Goal: Transaction & Acquisition: Purchase product/service

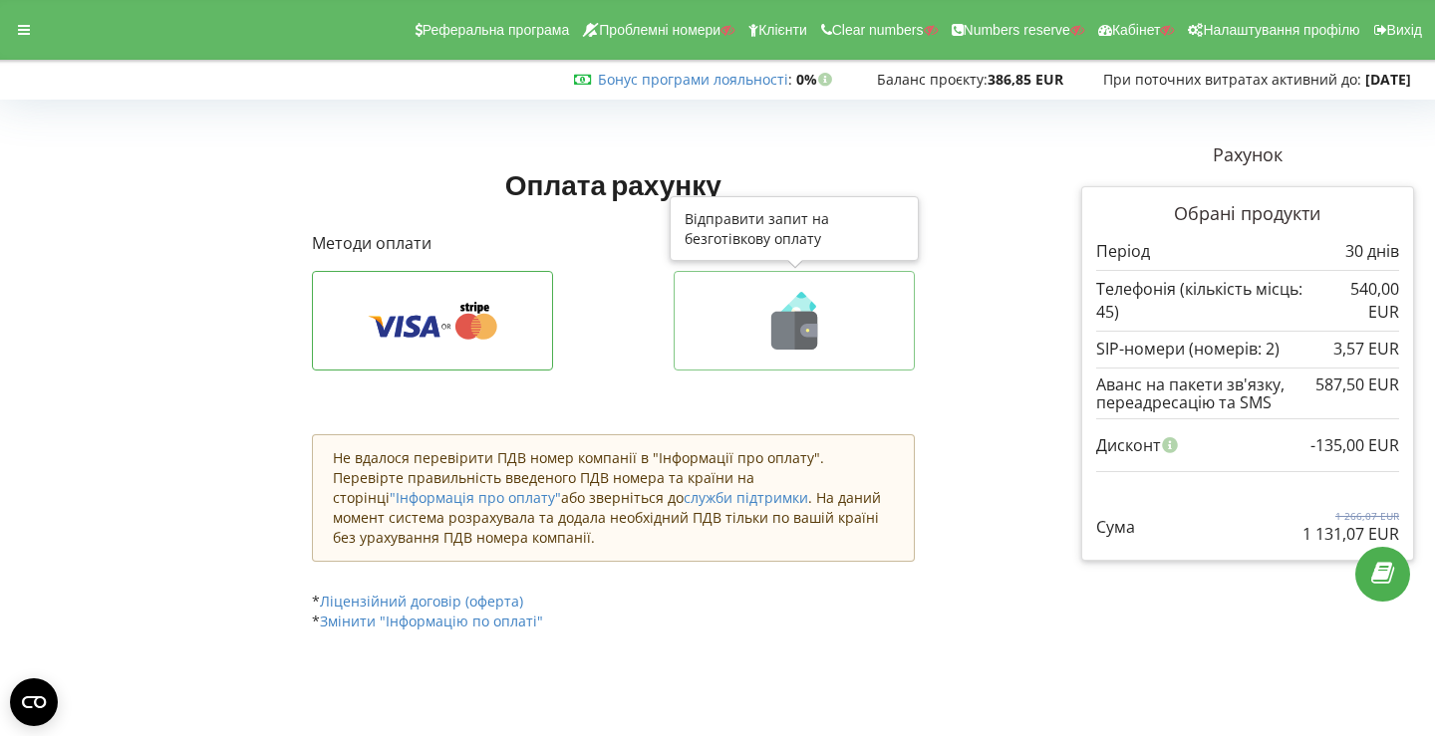
click at [734, 365] on button at bounding box center [794, 321] width 241 height 100
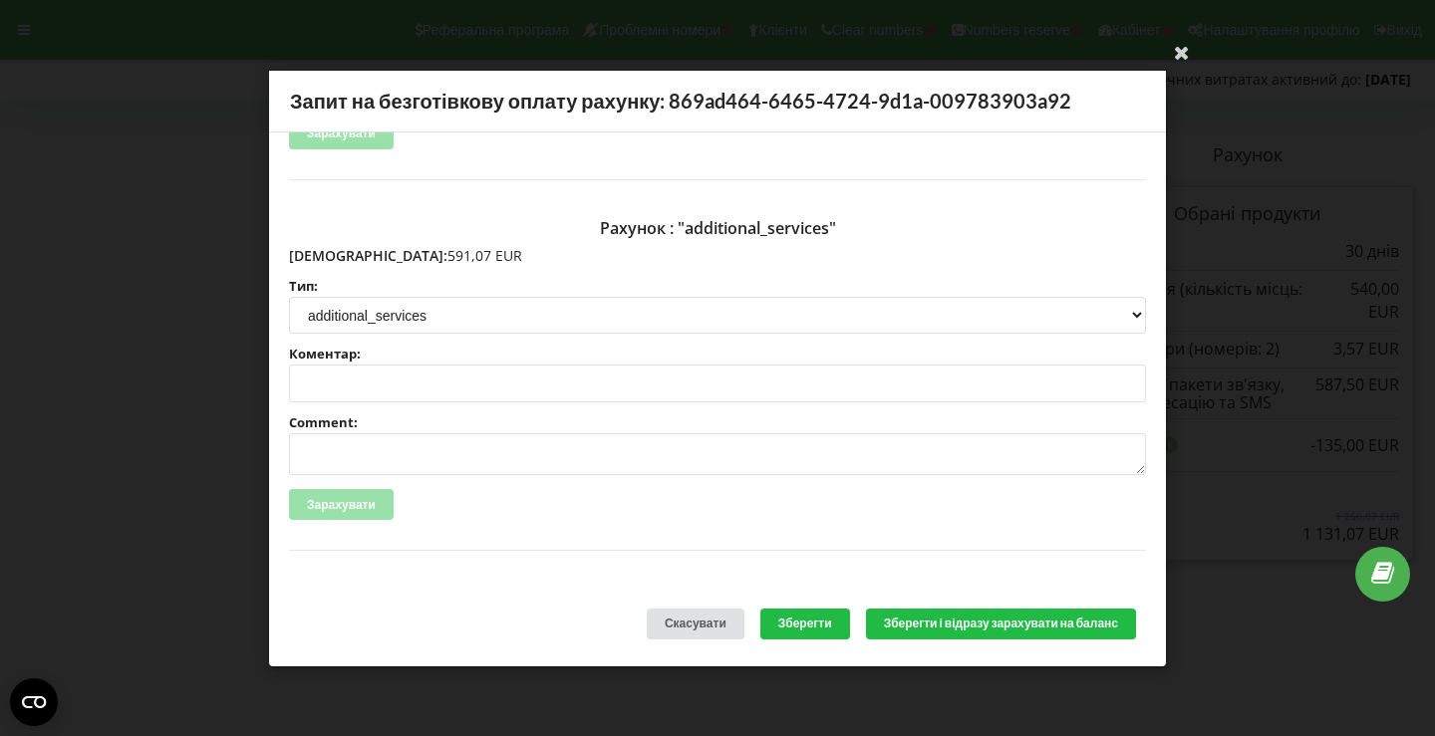
scroll to position [420, 0]
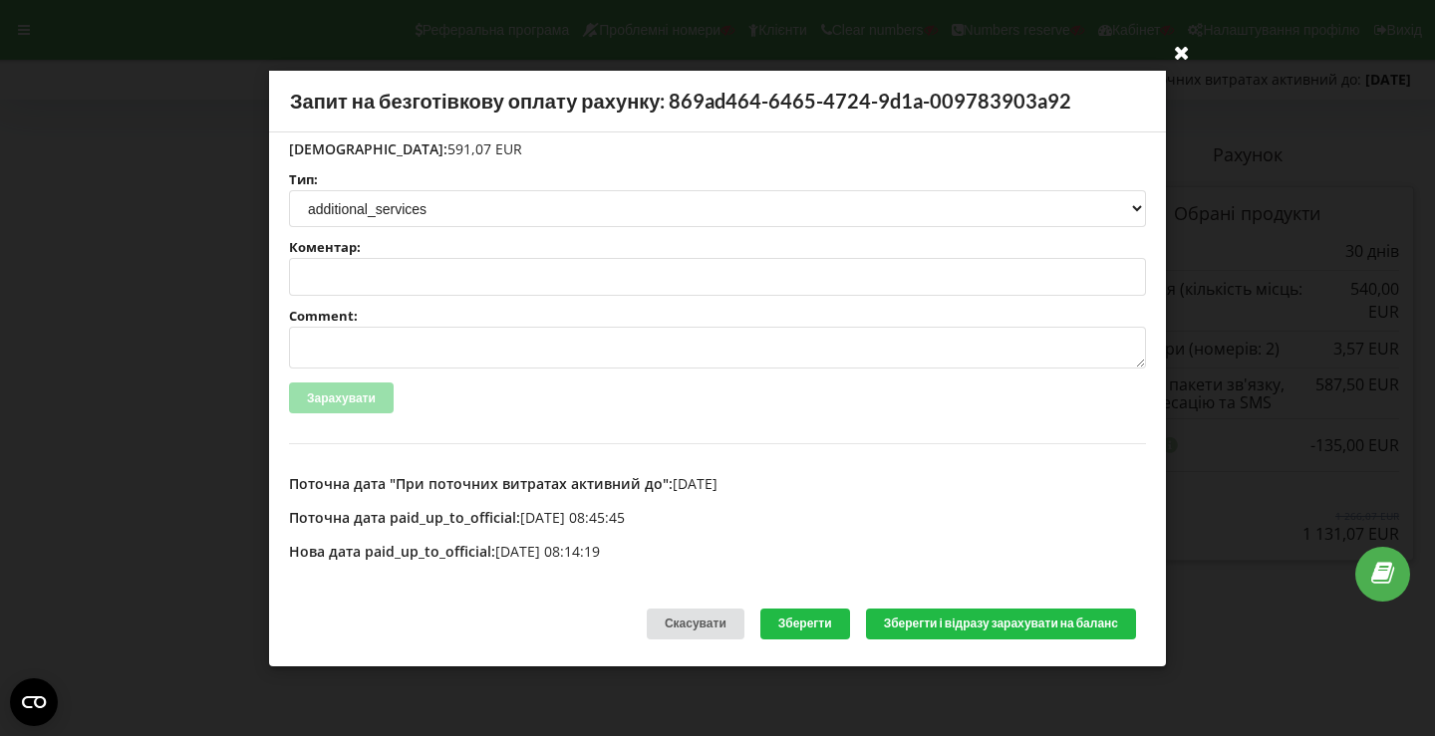
click at [1188, 43] on icon at bounding box center [1182, 52] width 32 height 32
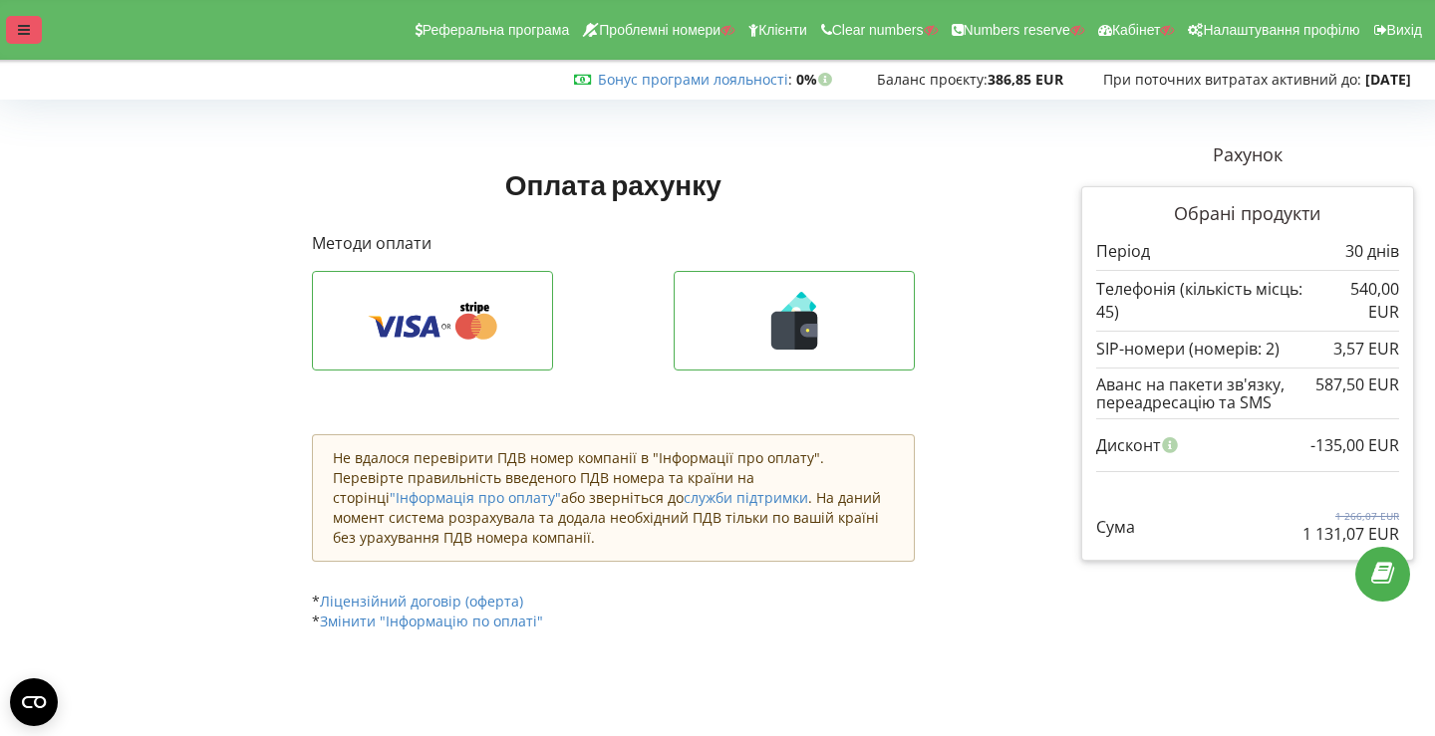
click at [24, 25] on icon at bounding box center [24, 30] width 12 height 14
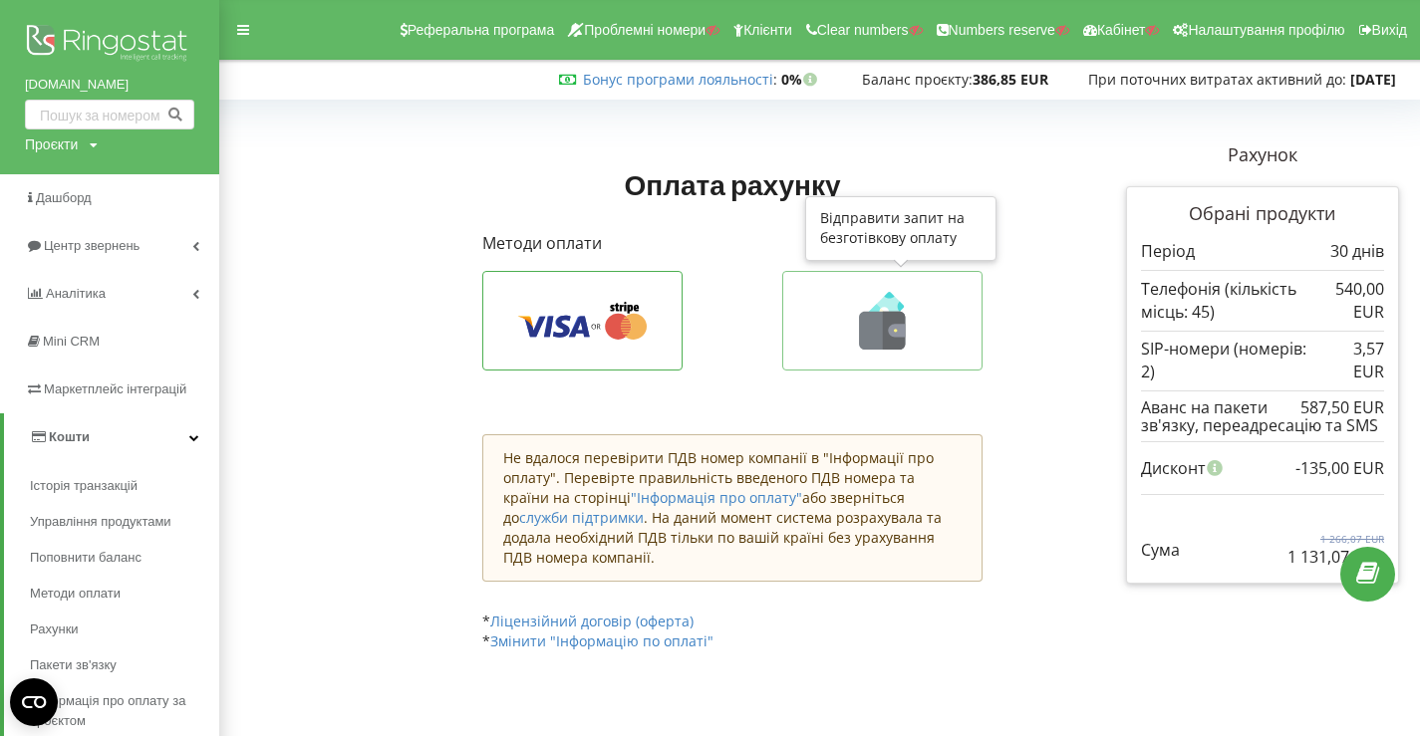
click at [872, 327] on icon at bounding box center [882, 331] width 46 height 38
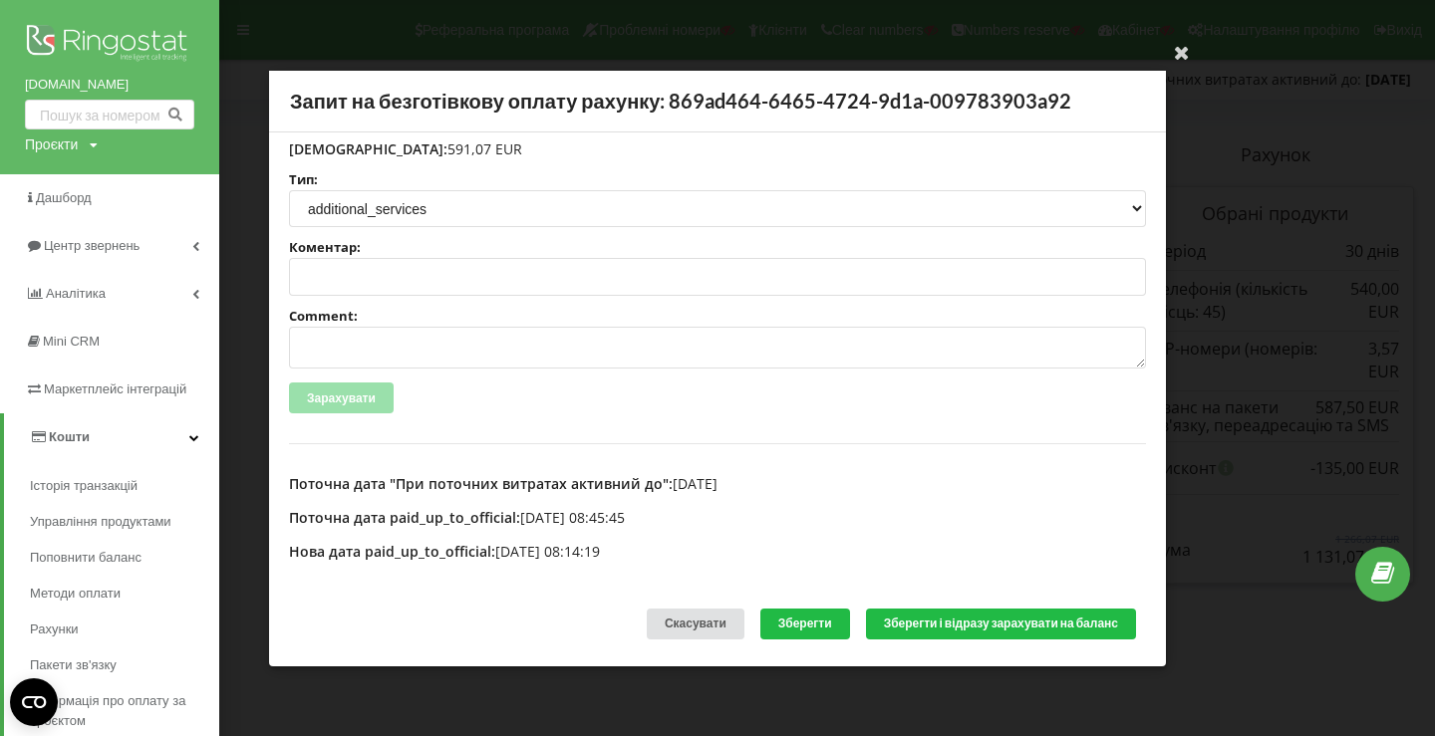
scroll to position [0, 0]
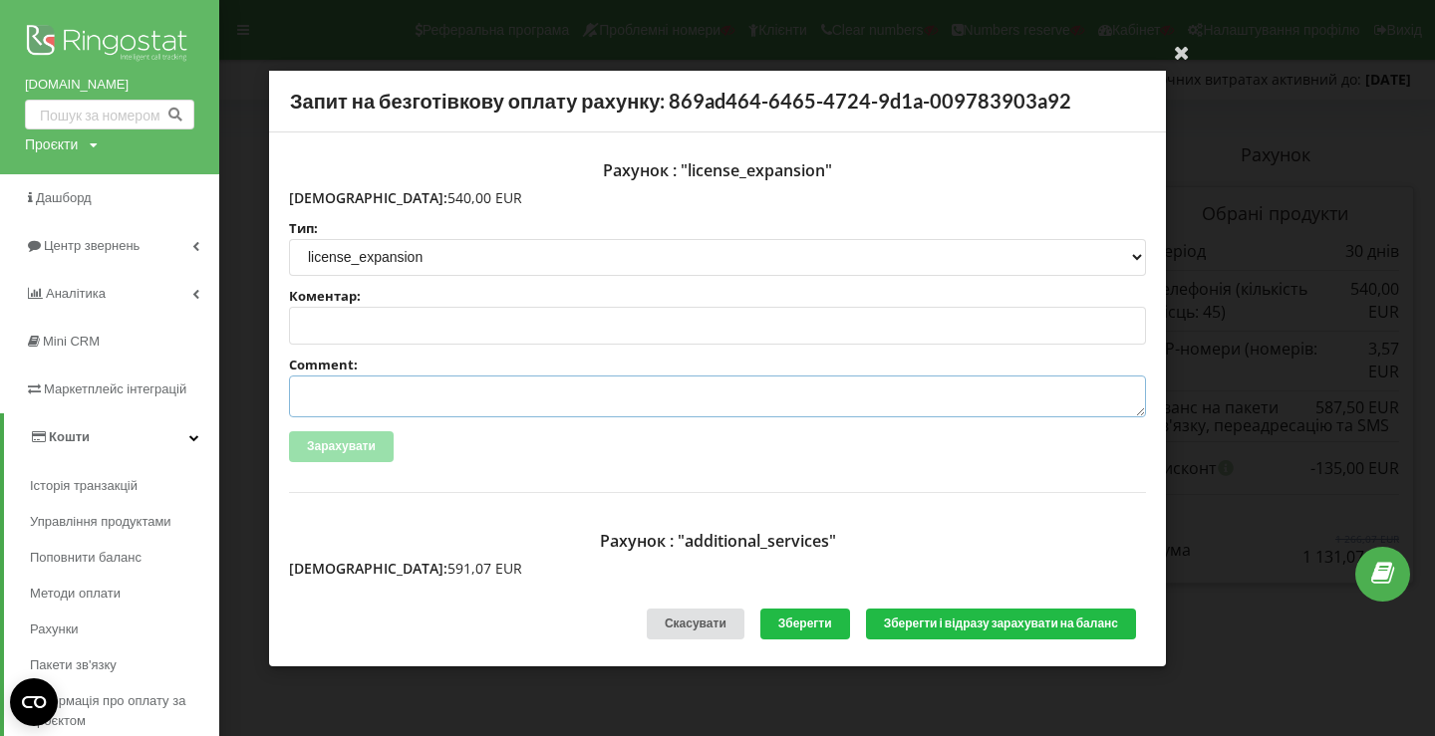
click at [455, 394] on textarea "Comment:" at bounding box center [717, 397] width 857 height 42
paste textarea "INV-2919, NETPEAK LTD, 07.03.2025, blackcars.pl, страйп"
click at [362, 393] on textarea "INV-2919, NETPEAK LTD, 07.03.2025, blackcars.pl, страйп" at bounding box center [717, 397] width 857 height 42
drag, startPoint x: 549, startPoint y: 396, endPoint x: 624, endPoint y: 396, distance: 74.7
click at [624, 396] on textarea "INV-4167, NETPEAK LTD, 07.03.2025, blackcars.pl, страйп" at bounding box center [717, 397] width 857 height 42
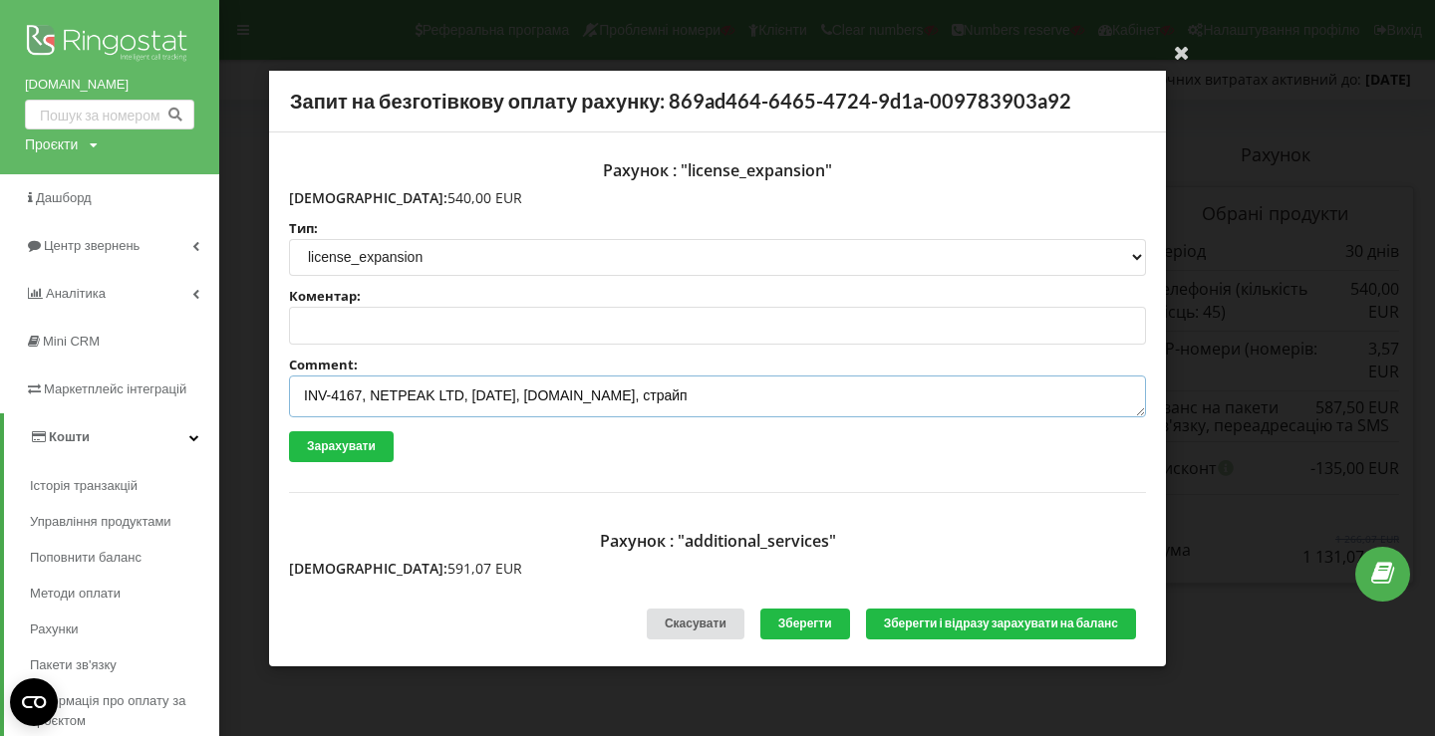
paste textarea "liveandstudy.eu"
drag, startPoint x: 486, startPoint y: 392, endPoint x: 472, endPoint y: 392, distance: 14.0
click at [472, 392] on textarea "INV-4167, NETPEAK LTD, 07.03.2025, liveandstudy.eu, страйп" at bounding box center [717, 397] width 857 height 42
click at [503, 392] on textarea "INV-4167, NETPEAK LTD, 19.03.2025, liveandstudy.eu, страйп" at bounding box center [717, 397] width 857 height 42
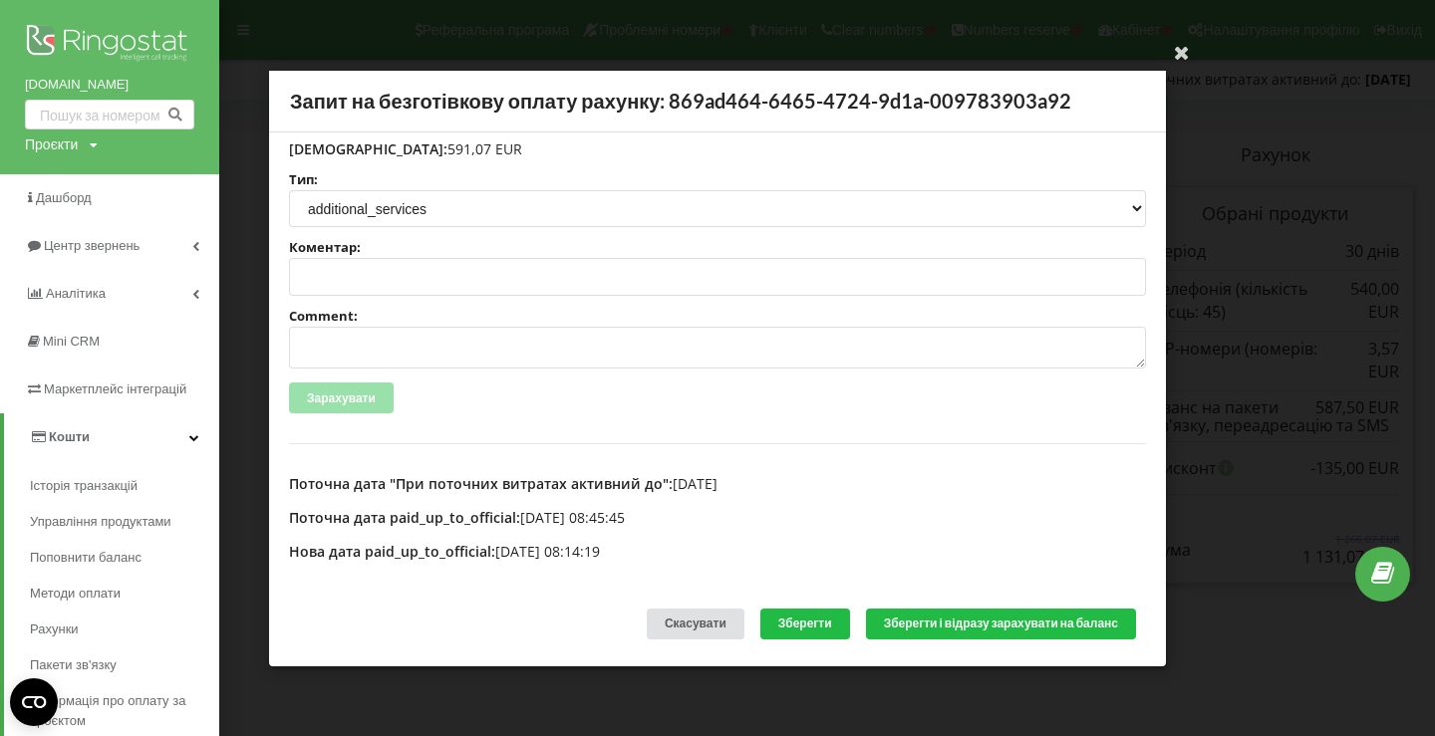
type textarea "INV-4167, NETPEAK LTD, 19.08.2025, liveandstudy.eu, страйп"
click at [460, 355] on textarea "Comment:" at bounding box center [717, 348] width 857 height 42
paste textarea "INV-4167, NETPEAK LTD, 19.08.2025, liveandstudy.eu, страйп"
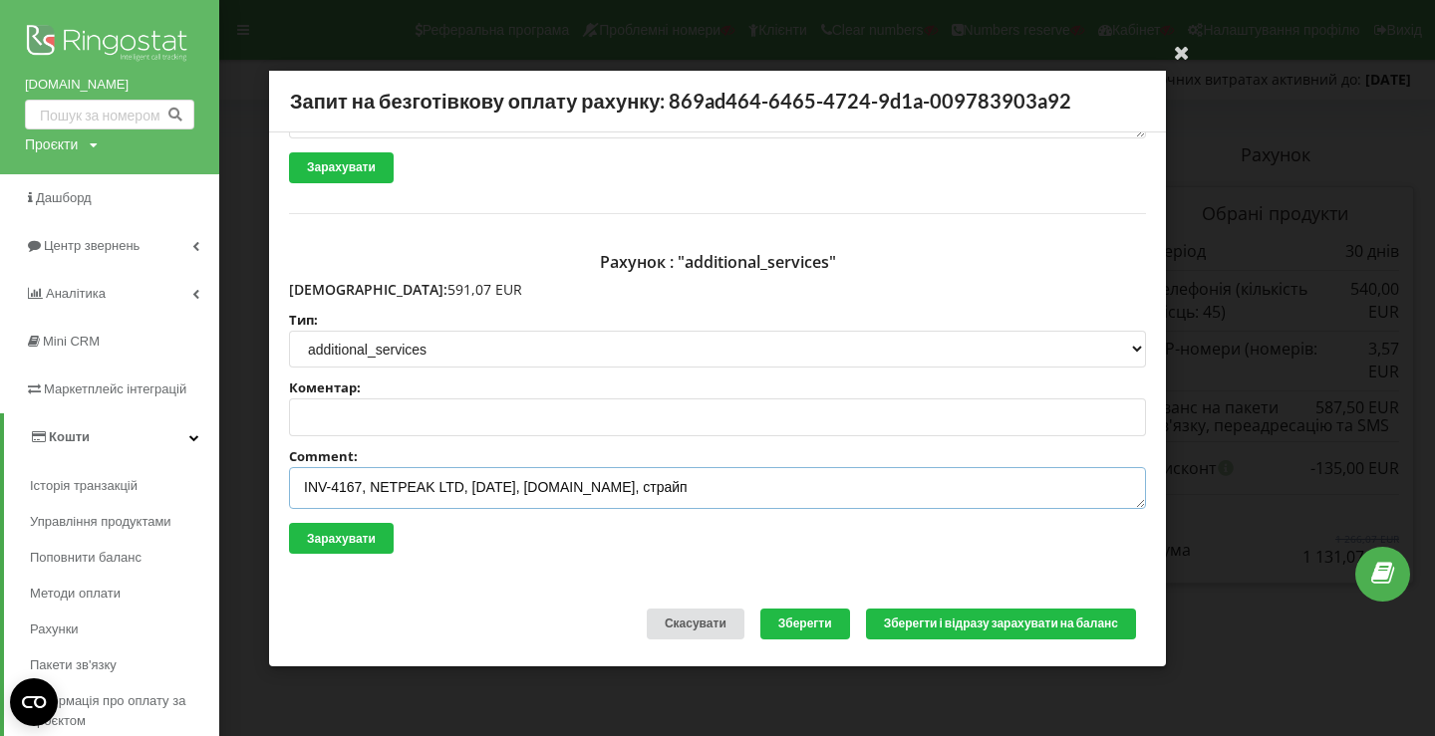
scroll to position [0, 0]
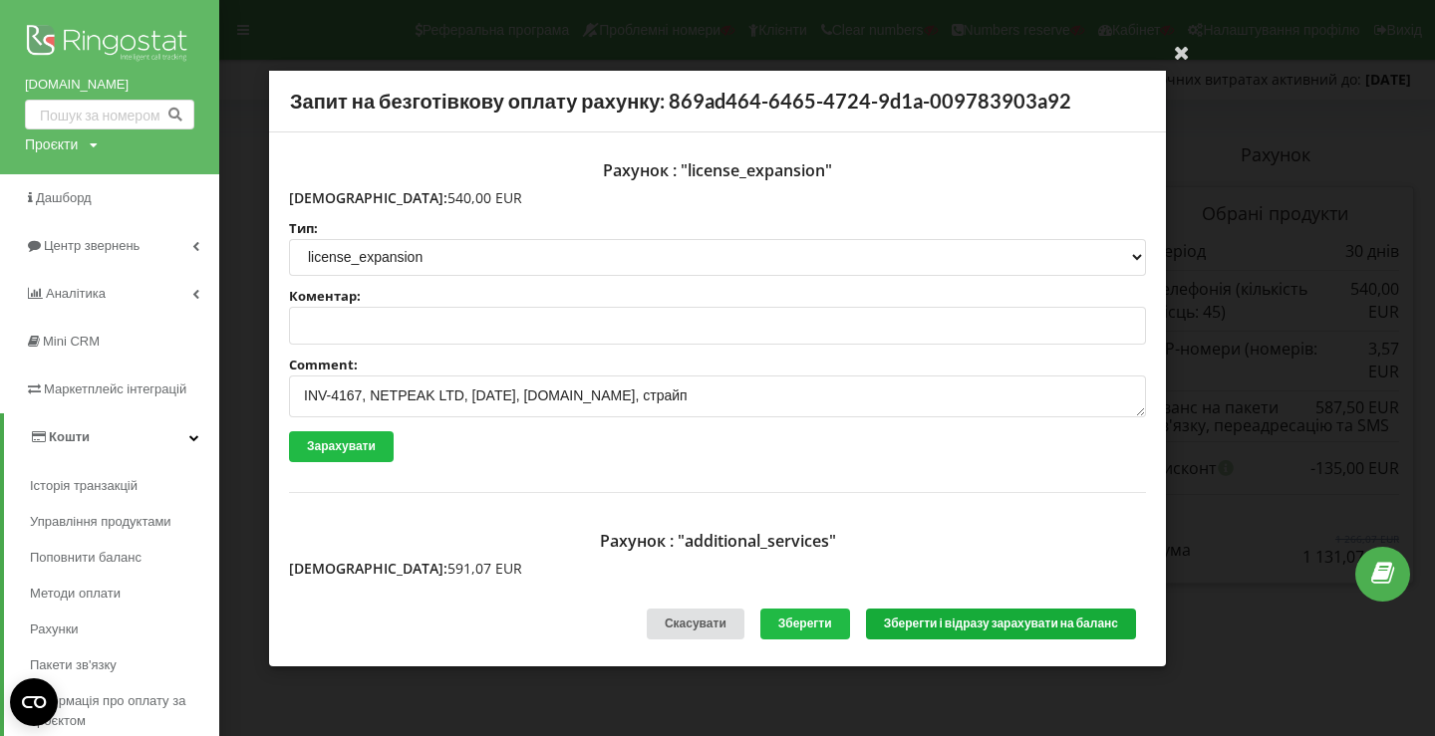
type textarea "INV-4167, NETPEAK LTD, 19.08.2025, liveandstudy.eu, страйп"
click at [973, 626] on button "Зберегти і відразу зарахувати на баланс" at bounding box center [1001, 624] width 270 height 31
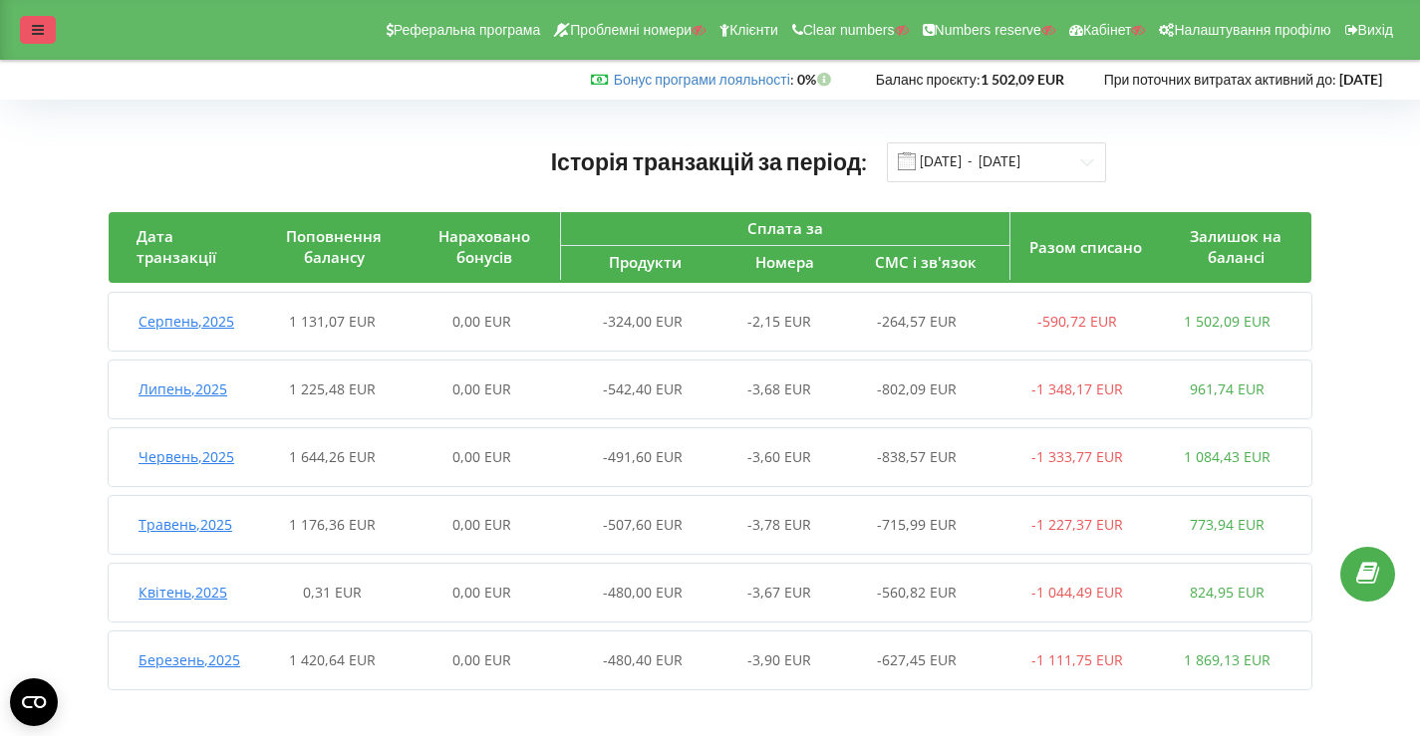
click at [36, 37] on div at bounding box center [38, 30] width 36 height 28
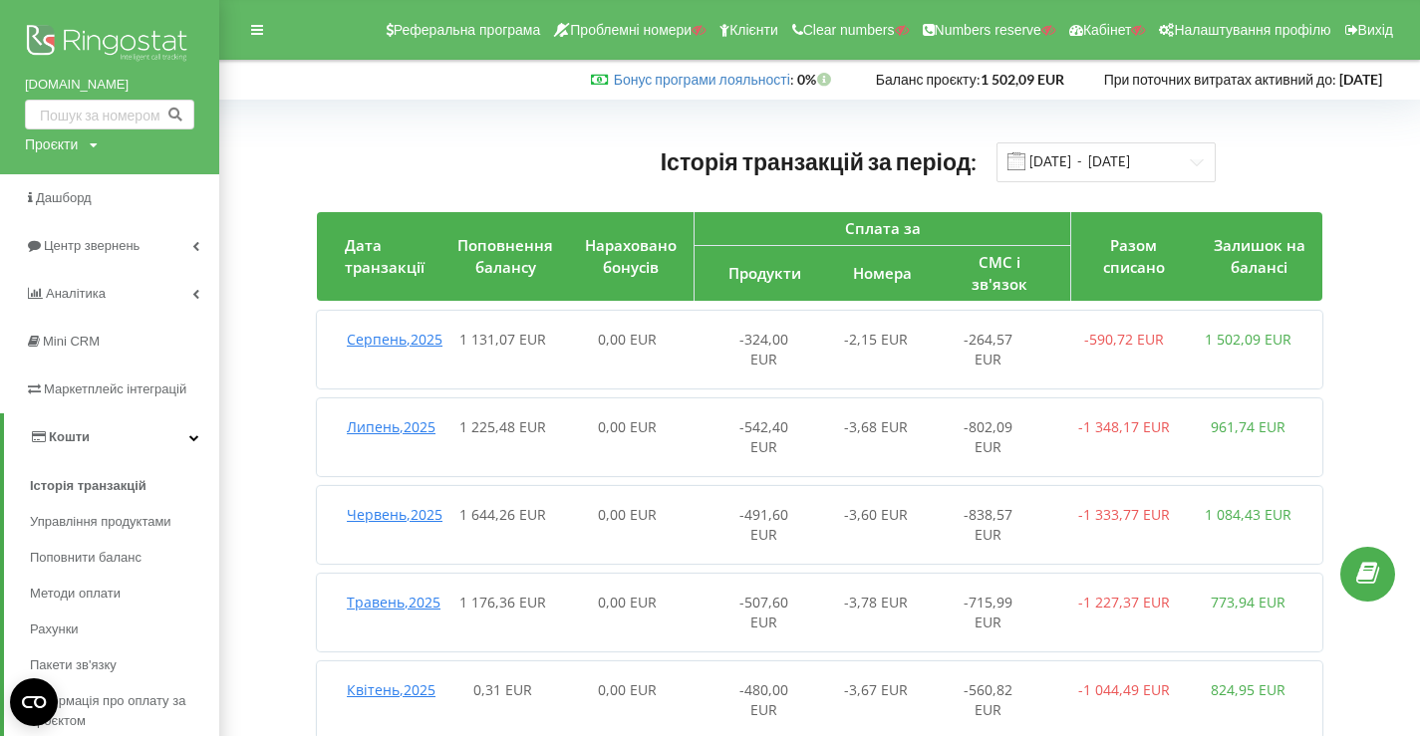
click at [80, 38] on img at bounding box center [109, 45] width 169 height 50
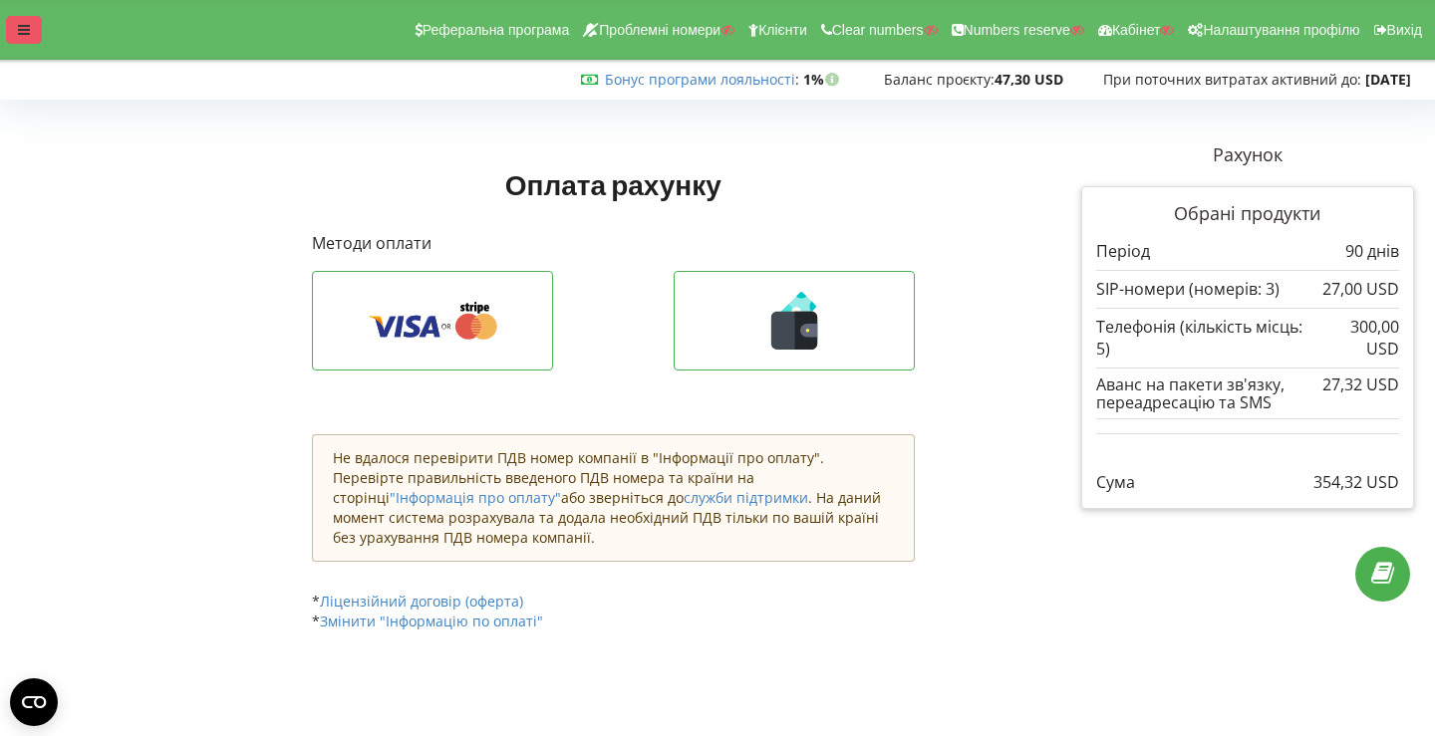
click at [23, 37] on div at bounding box center [24, 30] width 36 height 28
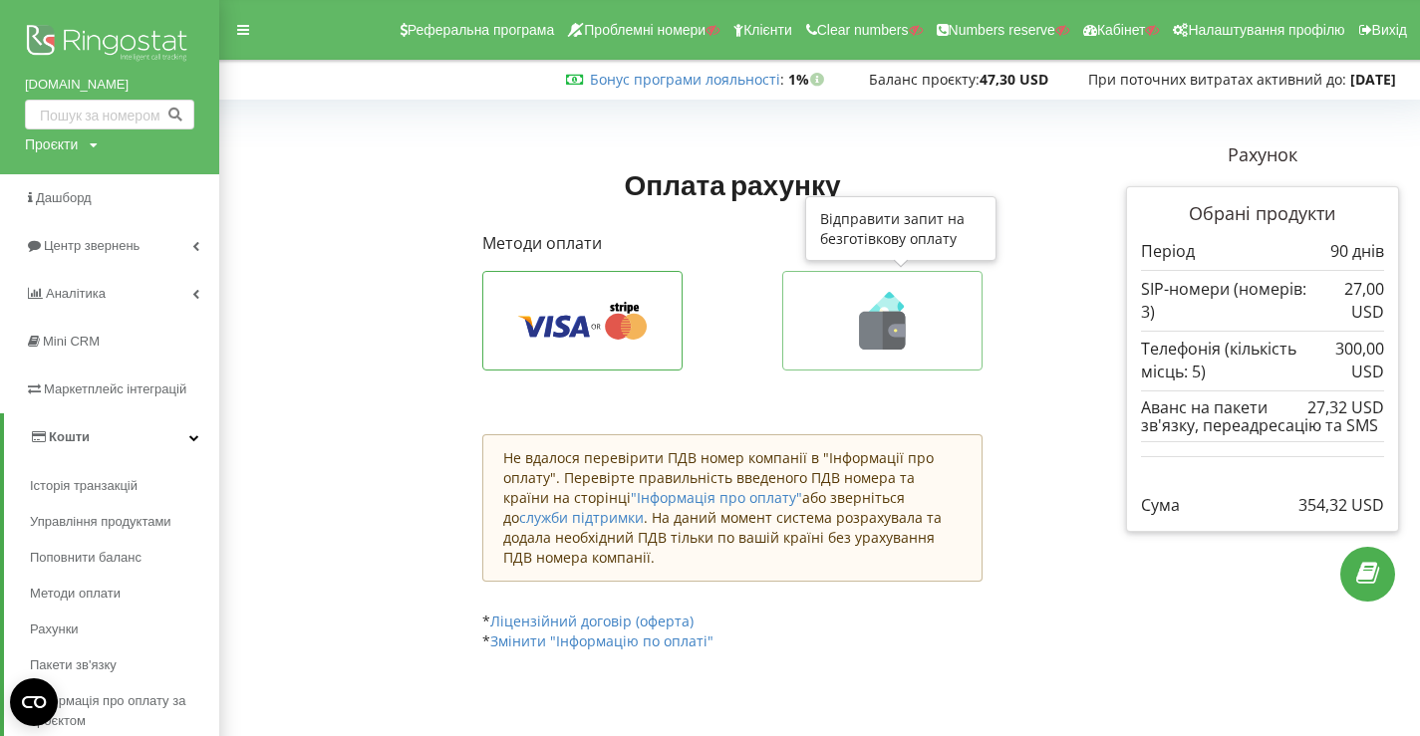
click at [837, 329] on icon at bounding box center [881, 321] width 157 height 58
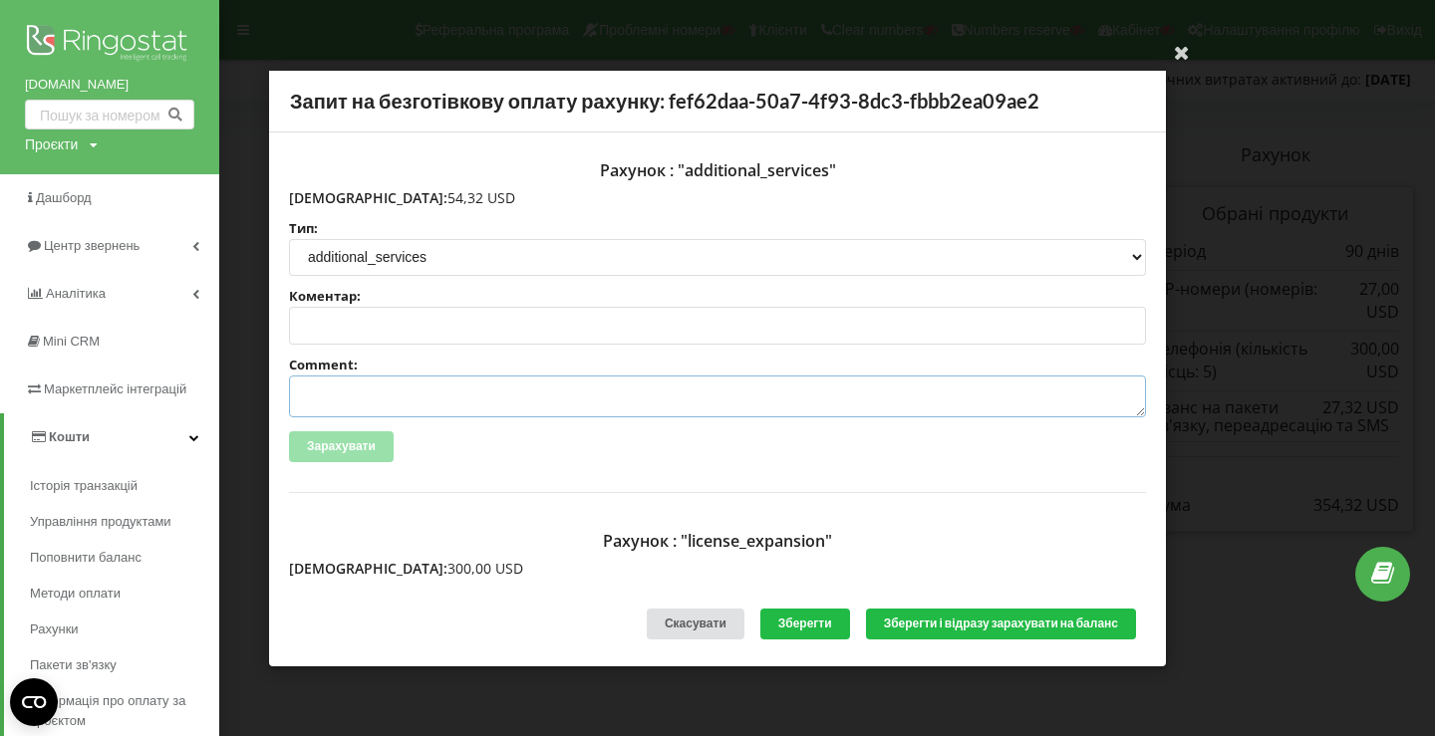
click at [429, 398] on textarea "Comment:" at bounding box center [717, 397] width 857 height 42
paste textarea "INV-2919, NETPEAK LTD, [DATE], [DOMAIN_NAME], страйп"
type textarea "INV-2919, NETPEAK LTD, [DATE], [DOMAIN_NAME], страйп"
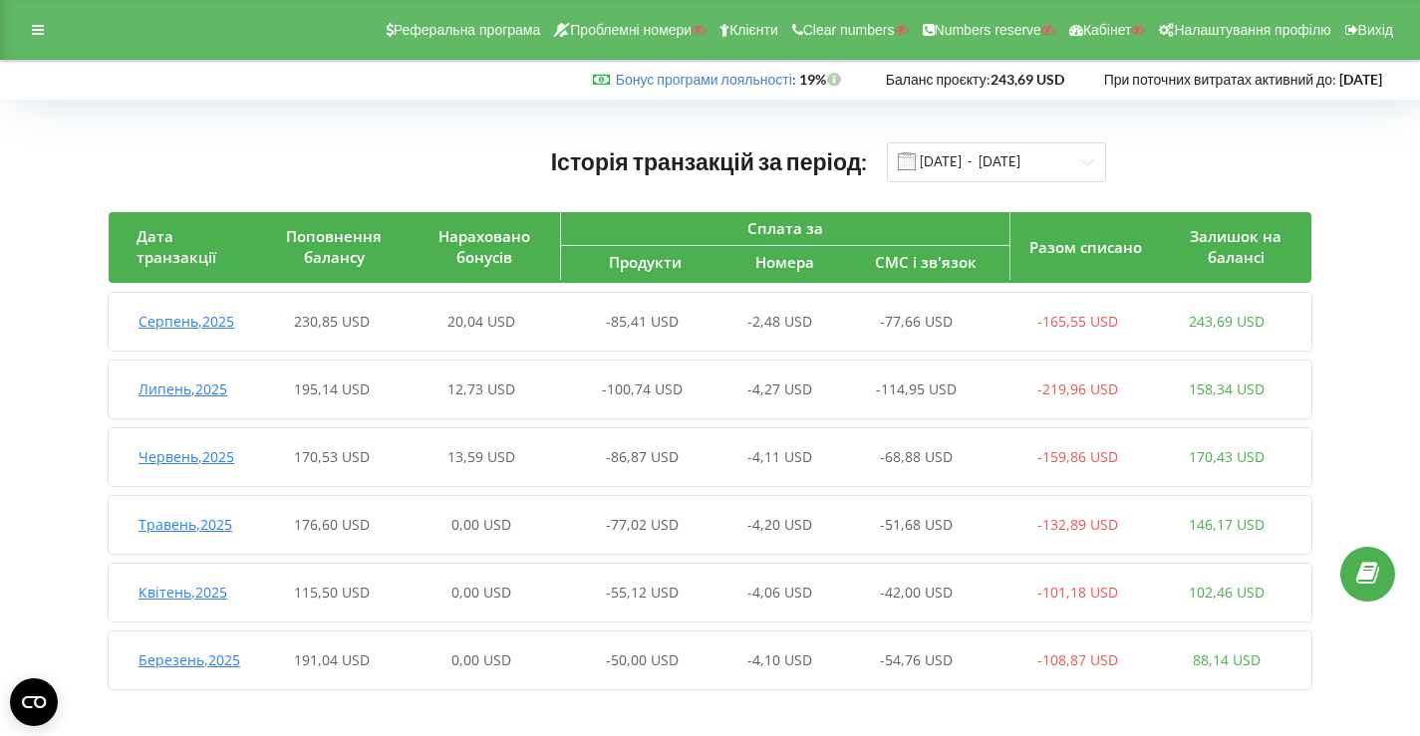
click at [367, 336] on div "Серпень , 2025 230,85 USD 20,04 USD -85,41 USD -2,48 USD -77,66 USD -165,55 USD…" at bounding box center [705, 322] width 1193 height 48
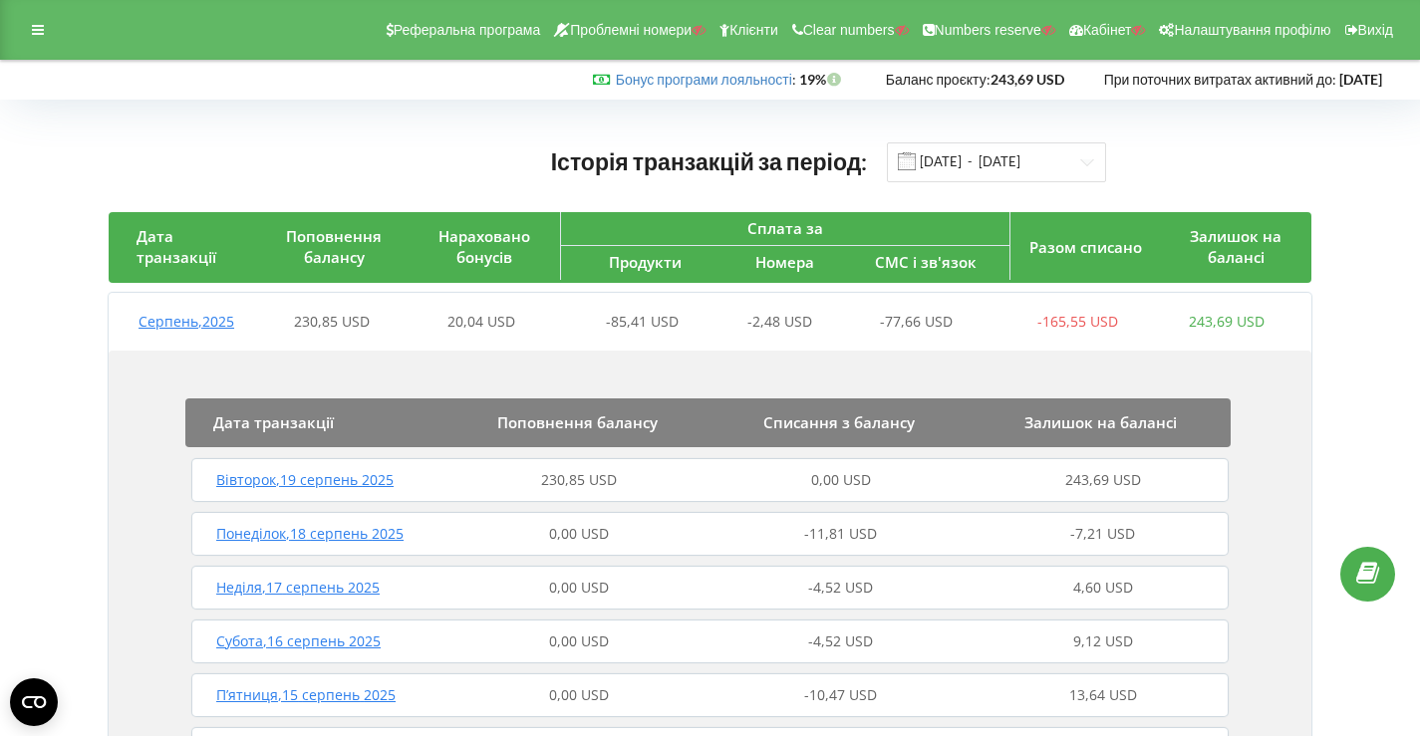
click at [595, 469] on div "Вівторок , 19 серпень 2025 230,85 USD 0,00 USD 243,69 USD" at bounding box center [709, 480] width 1047 height 48
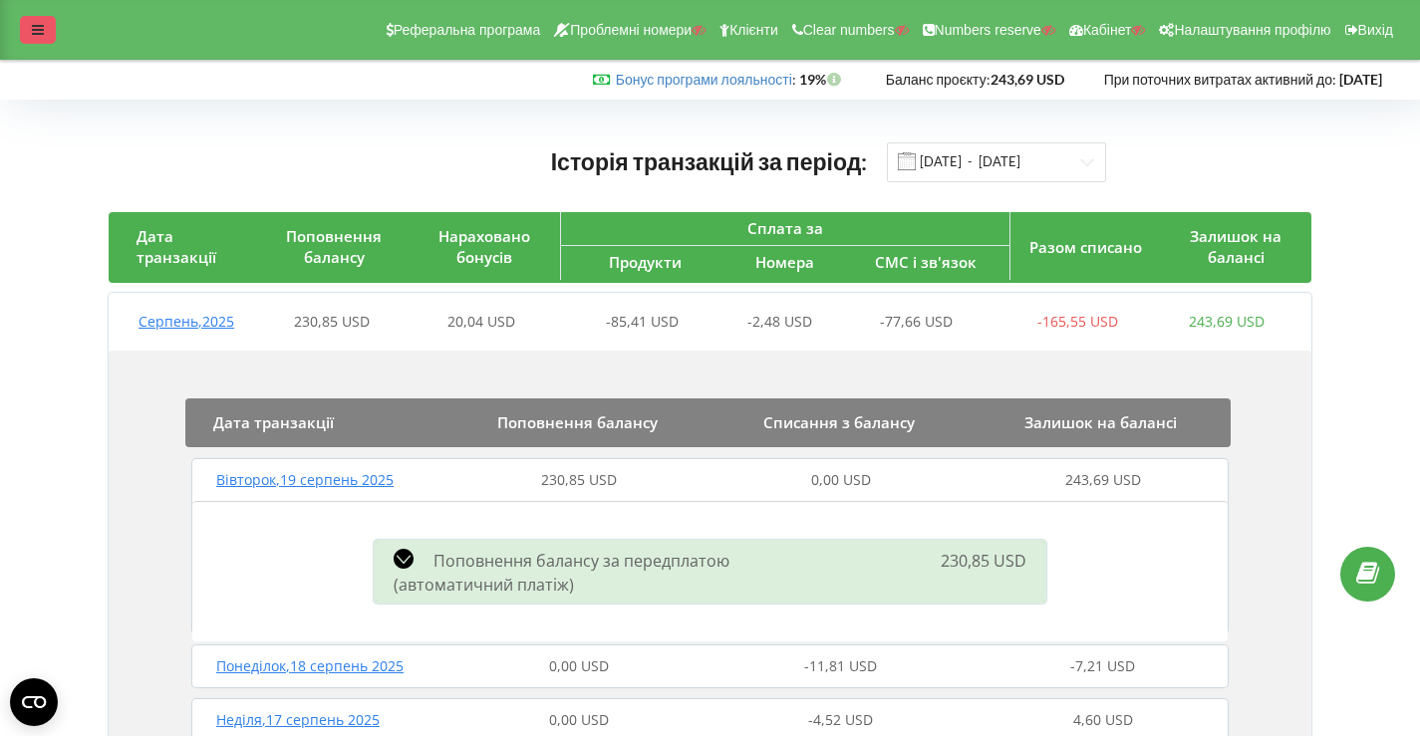
click at [35, 25] on icon at bounding box center [38, 30] width 12 height 14
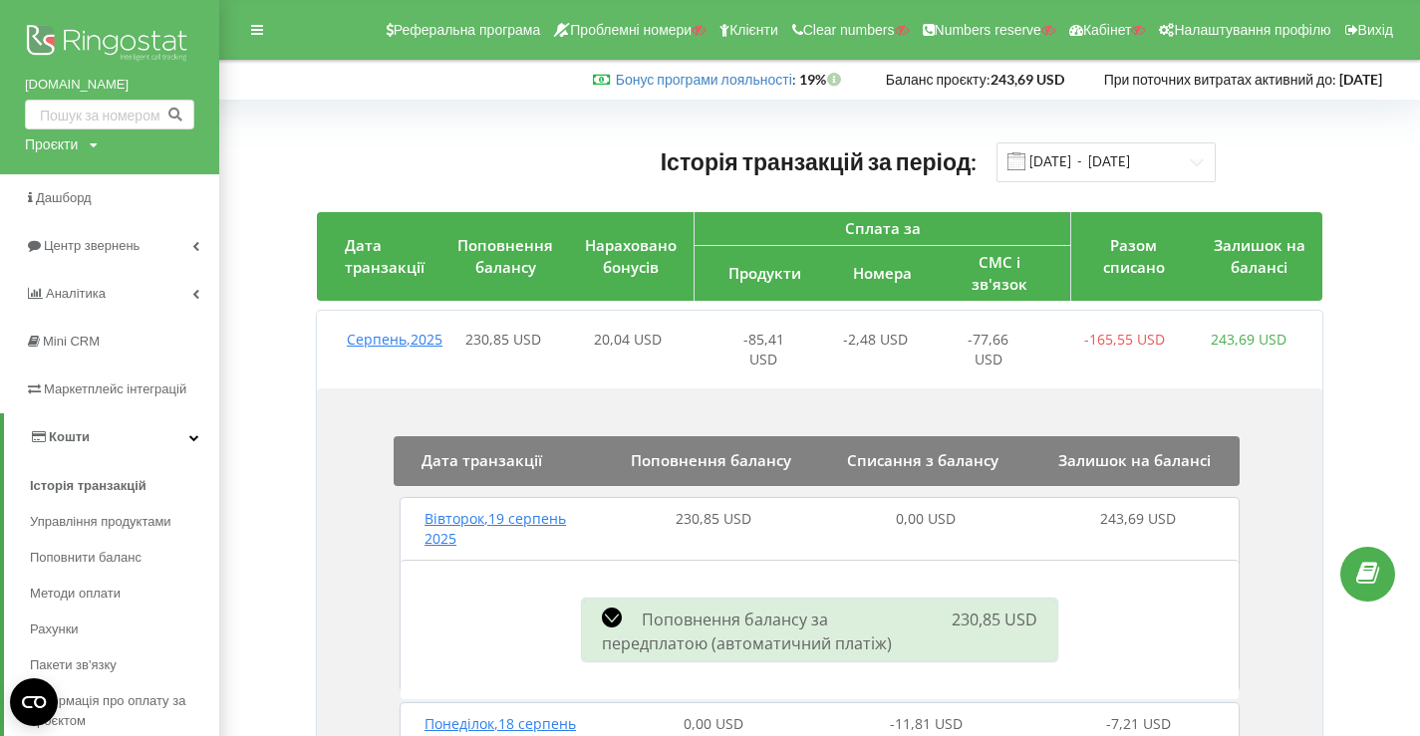
click at [84, 30] on img at bounding box center [109, 45] width 169 height 50
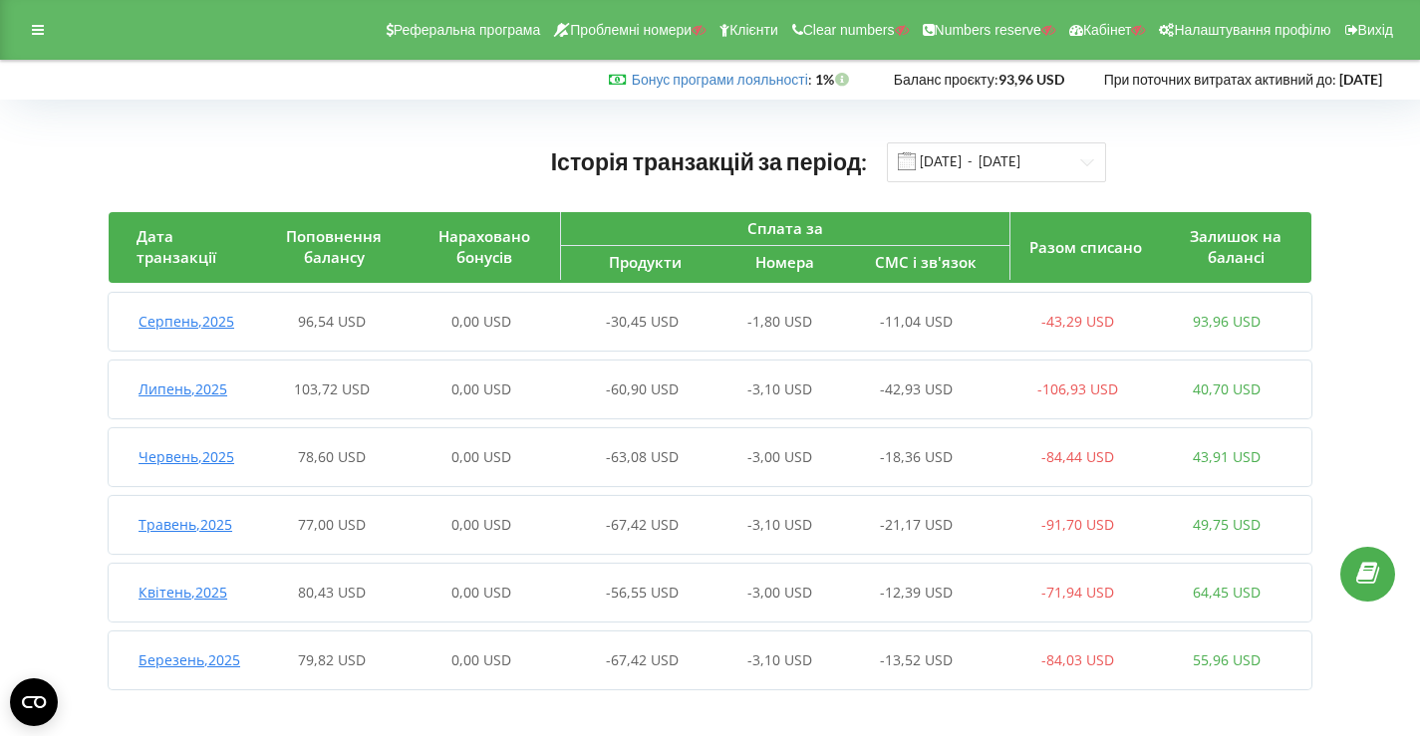
click at [599, 335] on div "Серпень , 2025 96,54 USD 0,00 USD -30,45 USD -1,80 USD -11,04 USD -43,29 USD 93…" at bounding box center [705, 322] width 1193 height 48
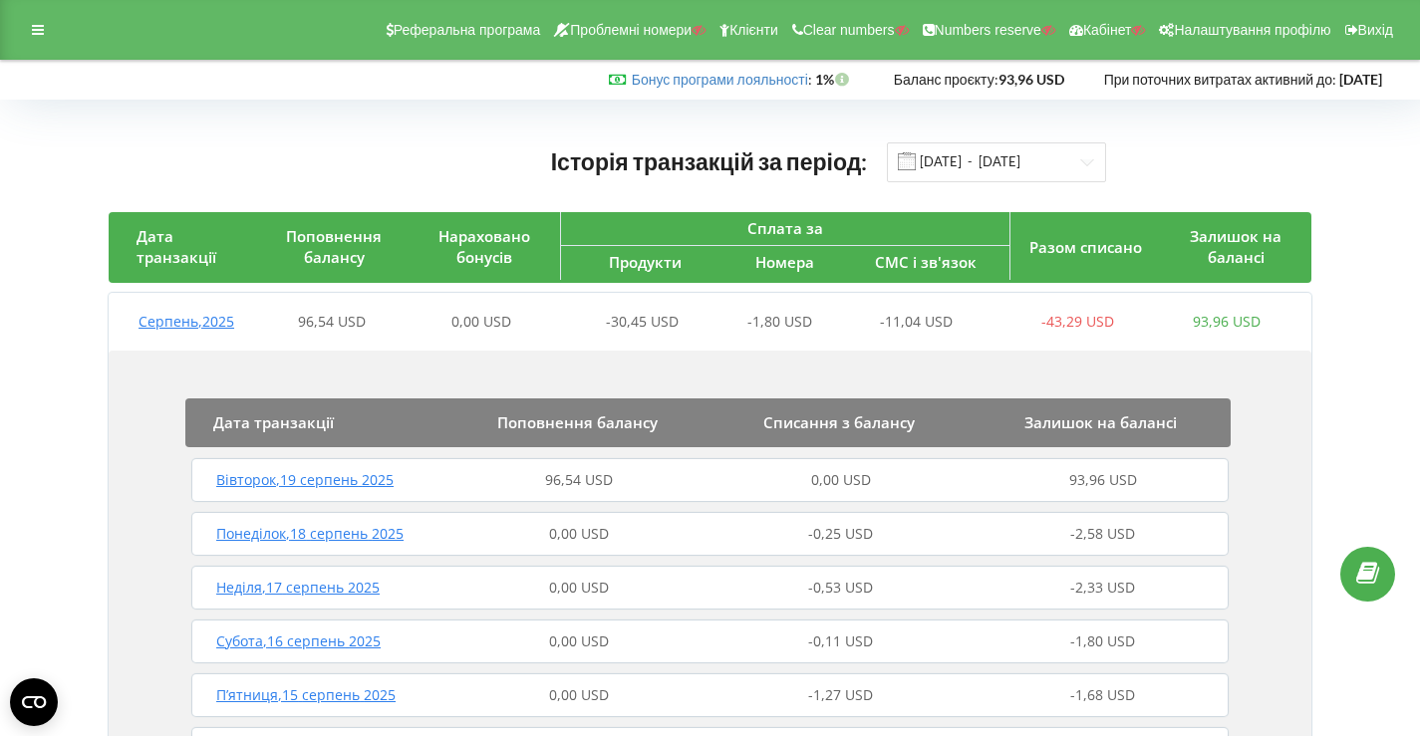
click at [576, 494] on div "Вівторок , 19 серпень 2025 96,54 USD 0,00 USD 93,96 USD" at bounding box center [709, 480] width 1047 height 48
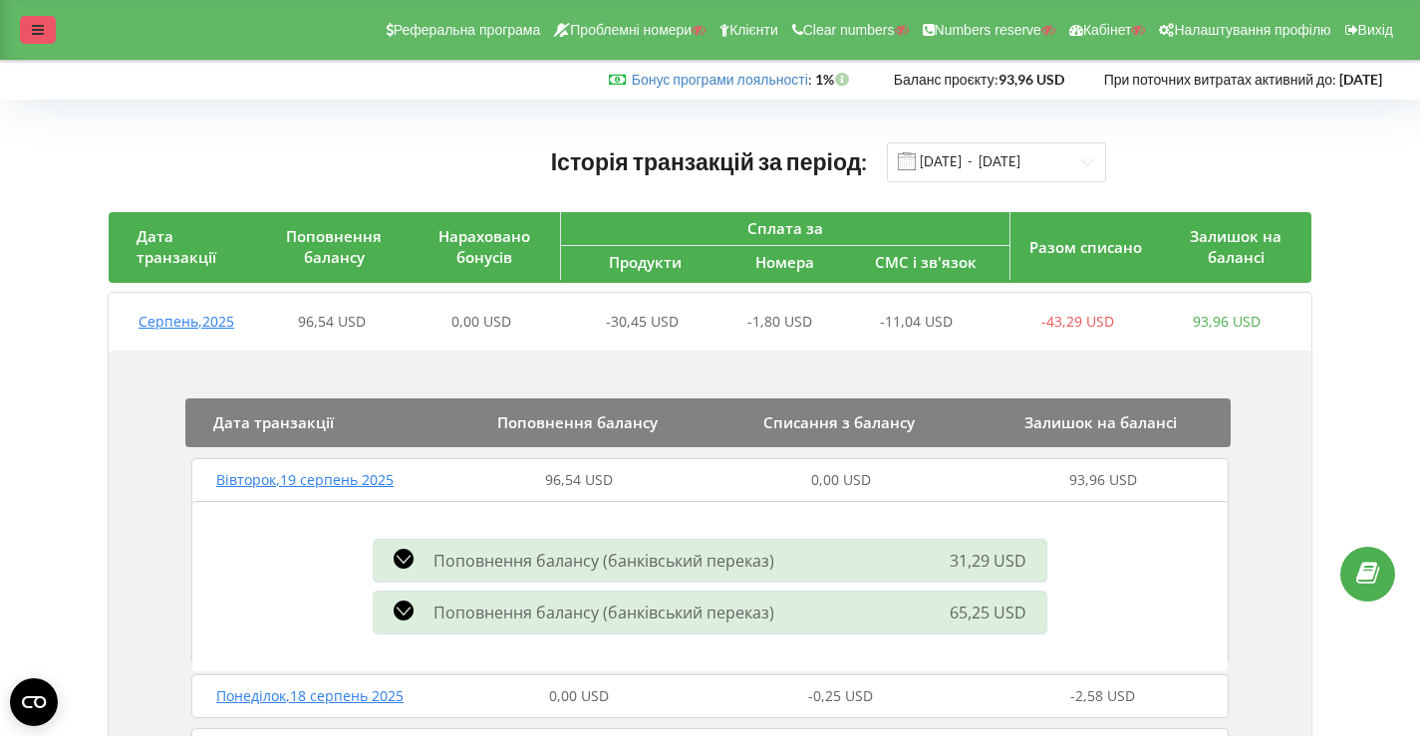
click at [42, 27] on icon at bounding box center [38, 30] width 12 height 14
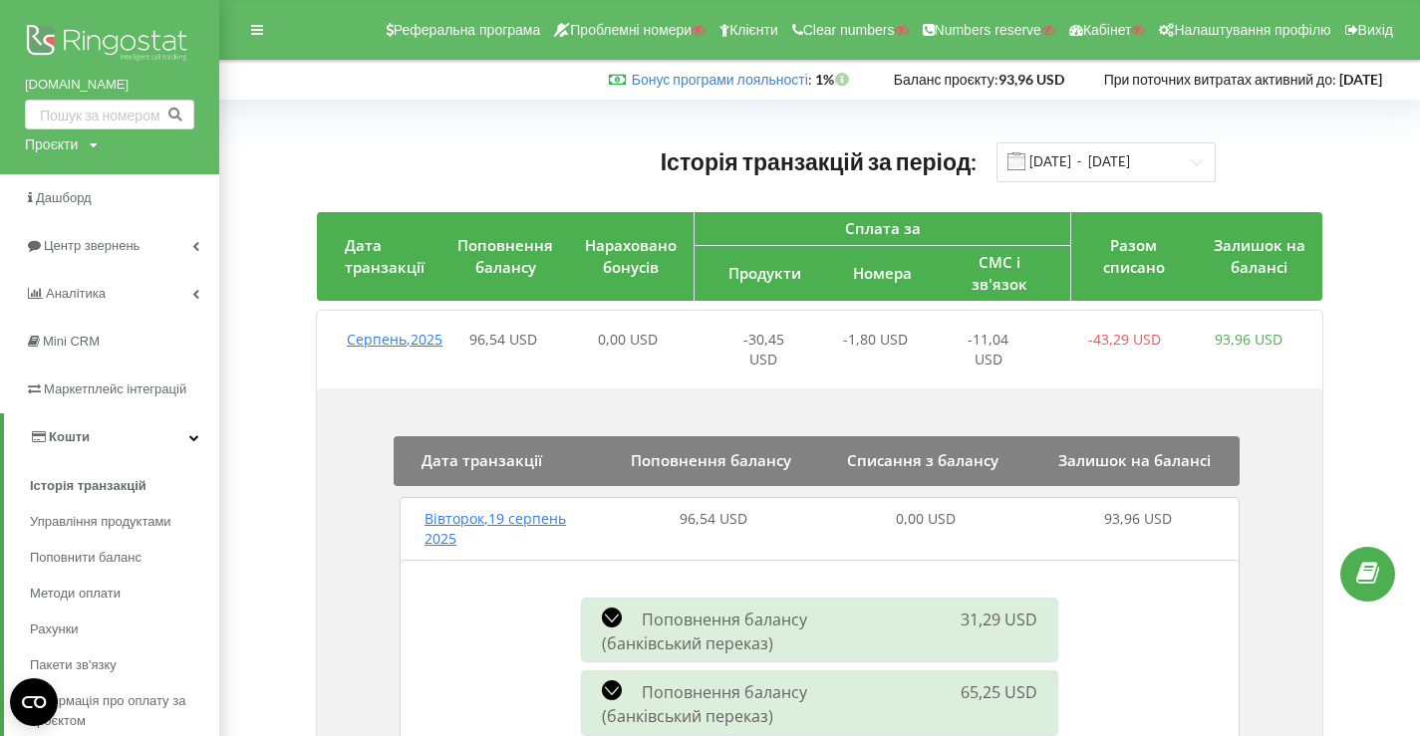
click at [104, 28] on img at bounding box center [109, 45] width 169 height 50
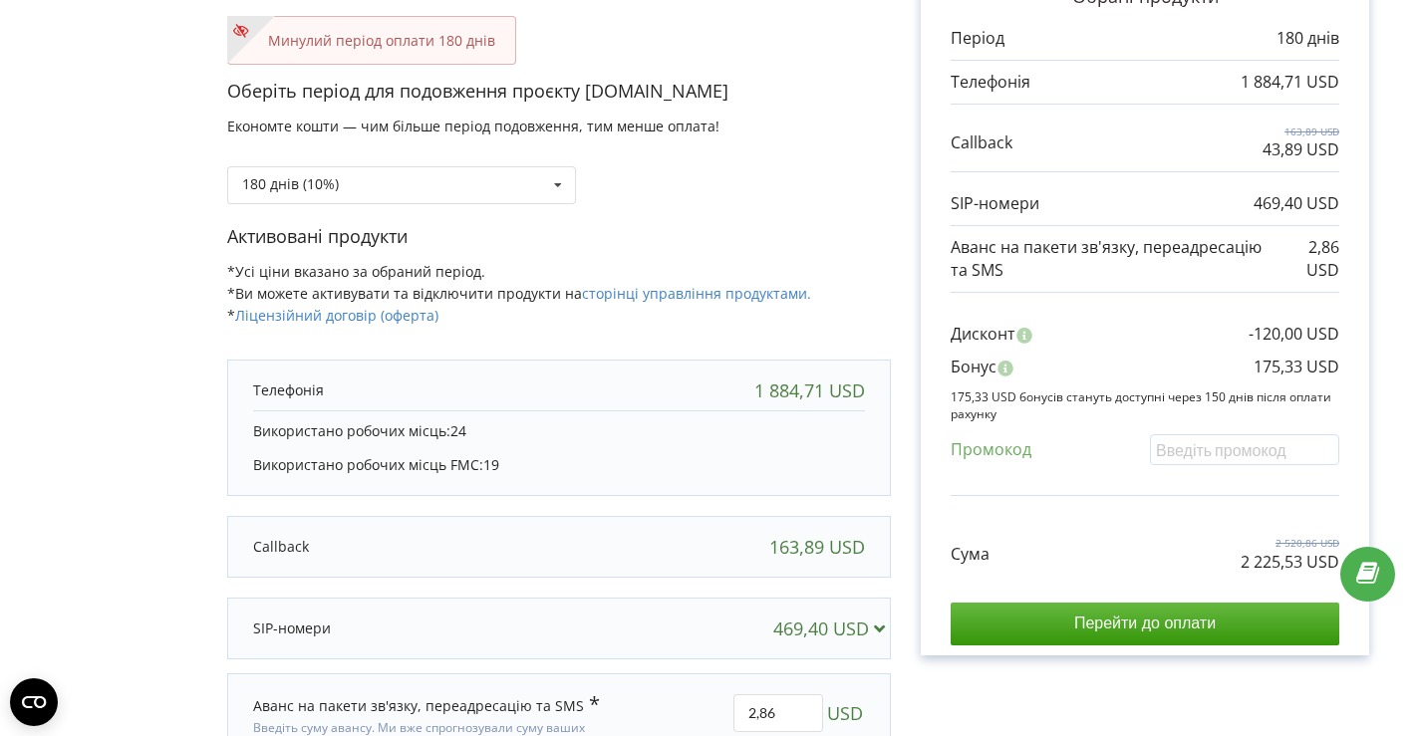
scroll to position [252, 0]
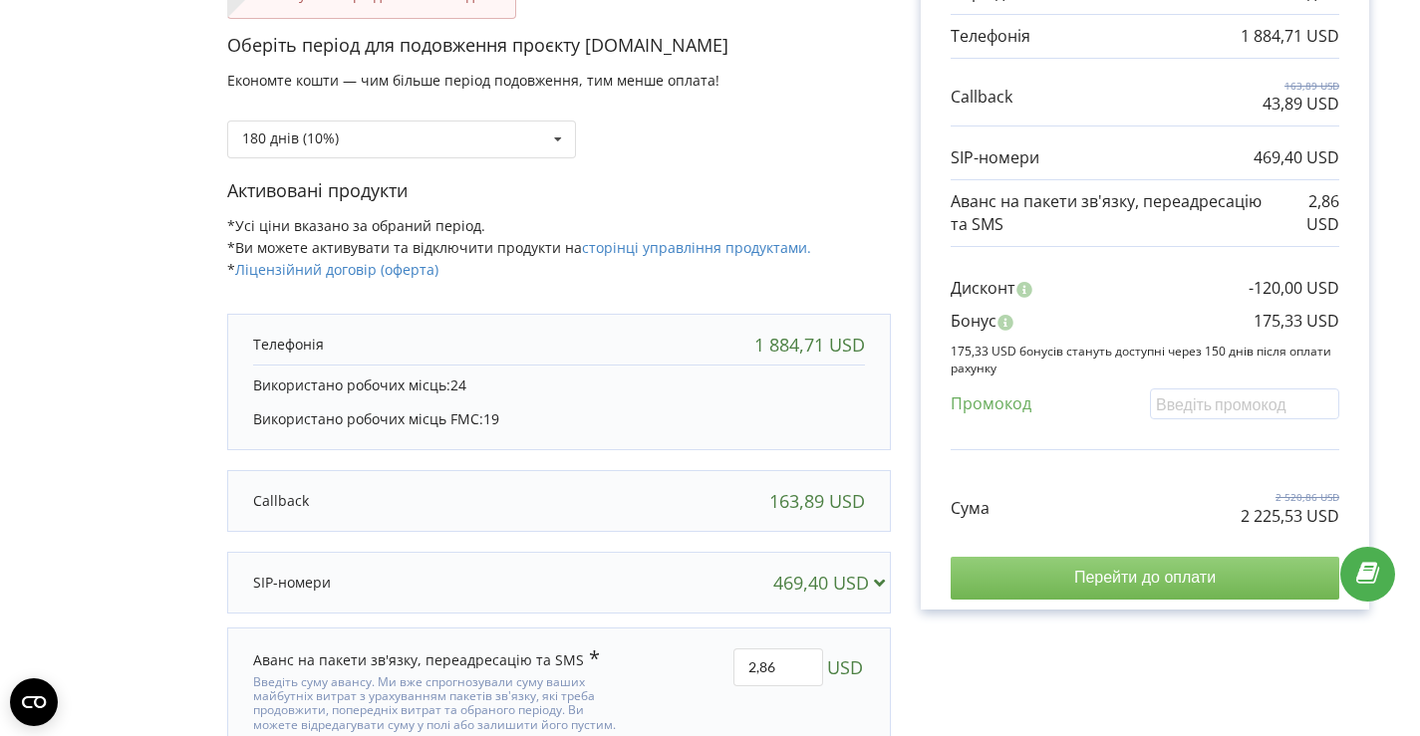
click at [1089, 575] on input "Перейти до оплати" at bounding box center [1145, 578] width 389 height 42
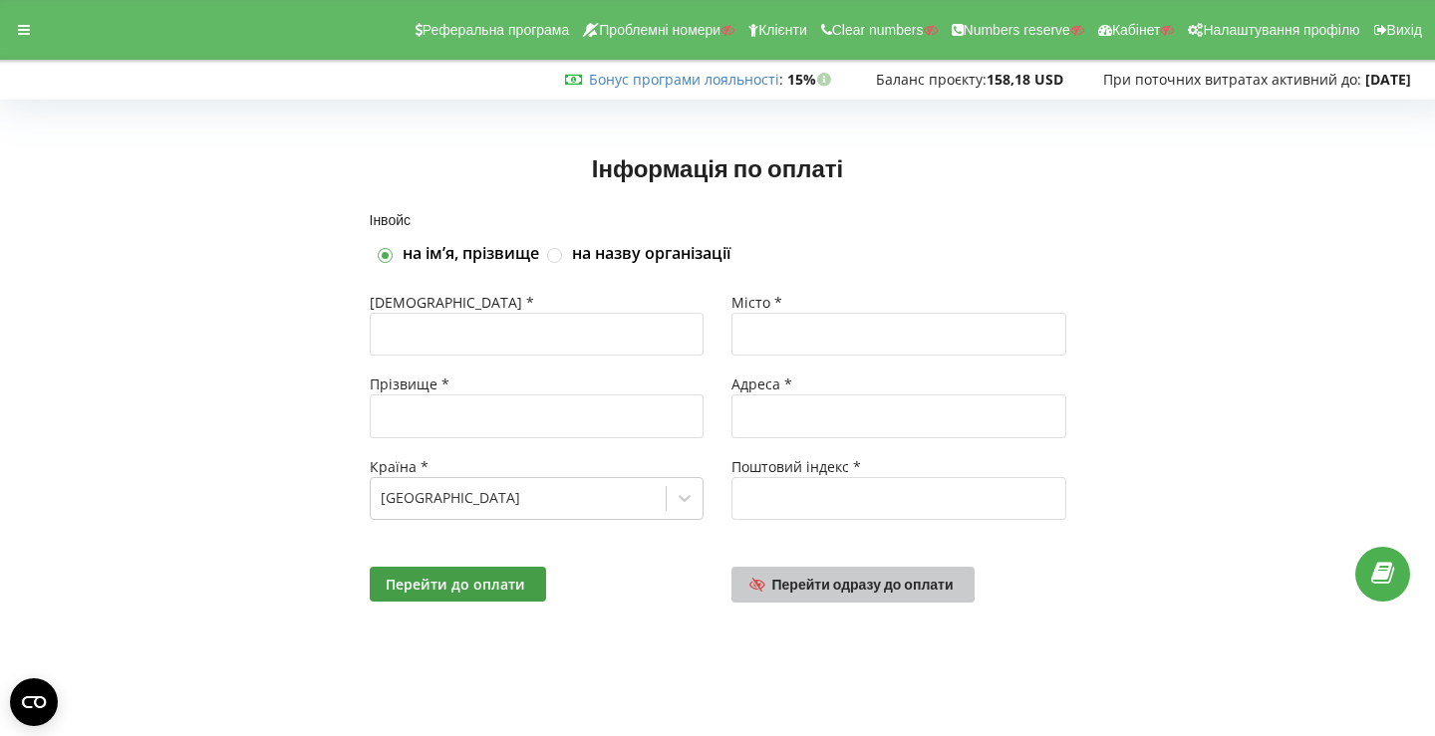
click at [918, 572] on link "Перейти одразу до оплати" at bounding box center [852, 585] width 243 height 36
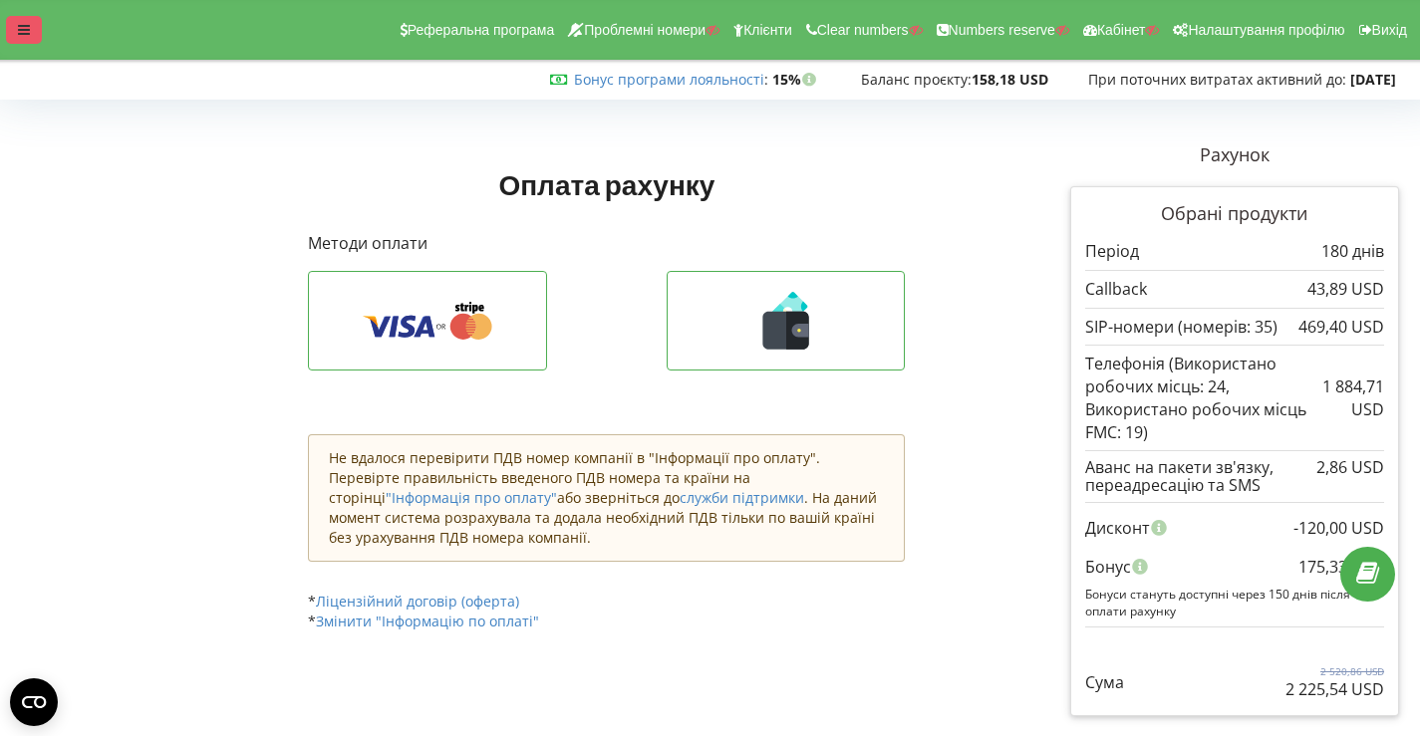
click at [27, 30] on icon at bounding box center [24, 30] width 12 height 14
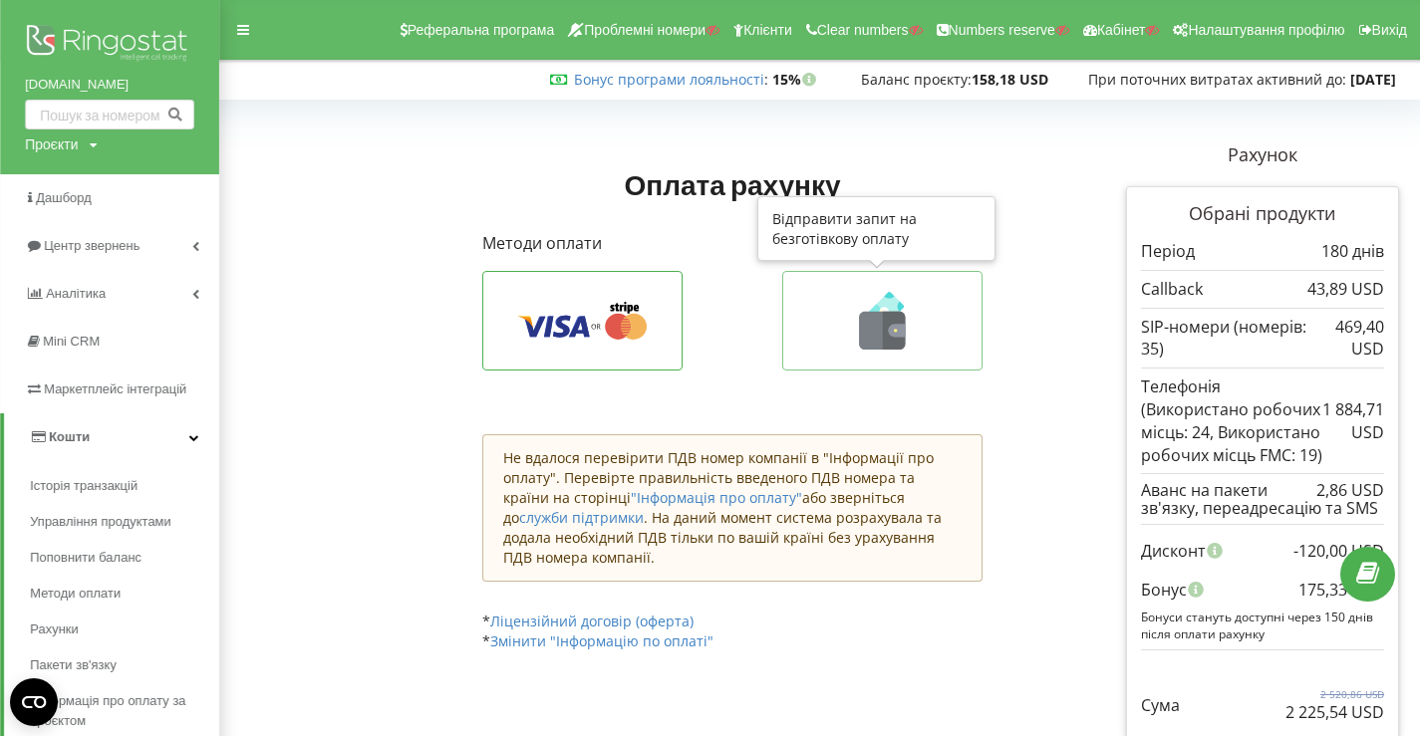
click at [912, 337] on icon at bounding box center [881, 321] width 157 height 58
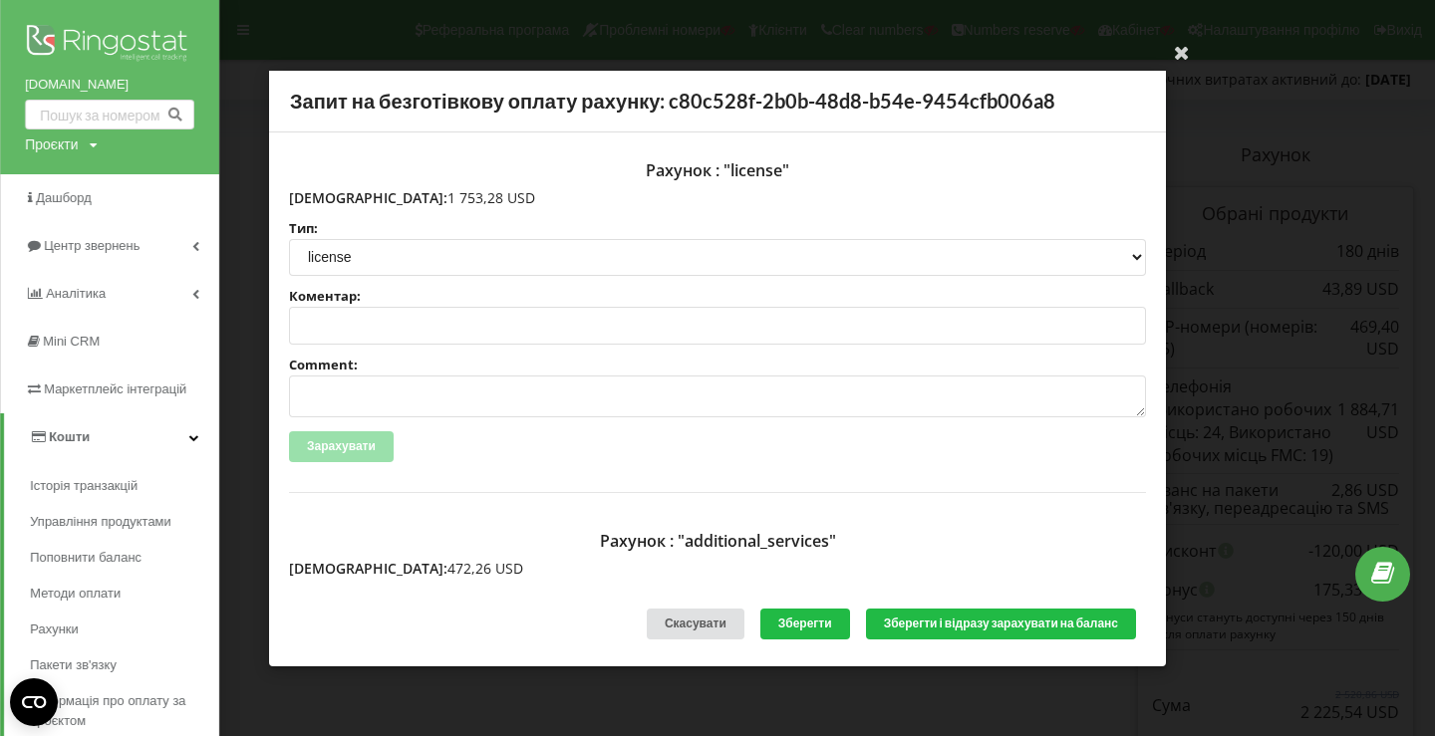
drag, startPoint x: 331, startPoint y: 195, endPoint x: 429, endPoint y: 199, distance: 98.7
click at [429, 199] on p "Сума: 1 753,28 USD" at bounding box center [717, 197] width 857 height 20
copy p "1 753,28 USD"
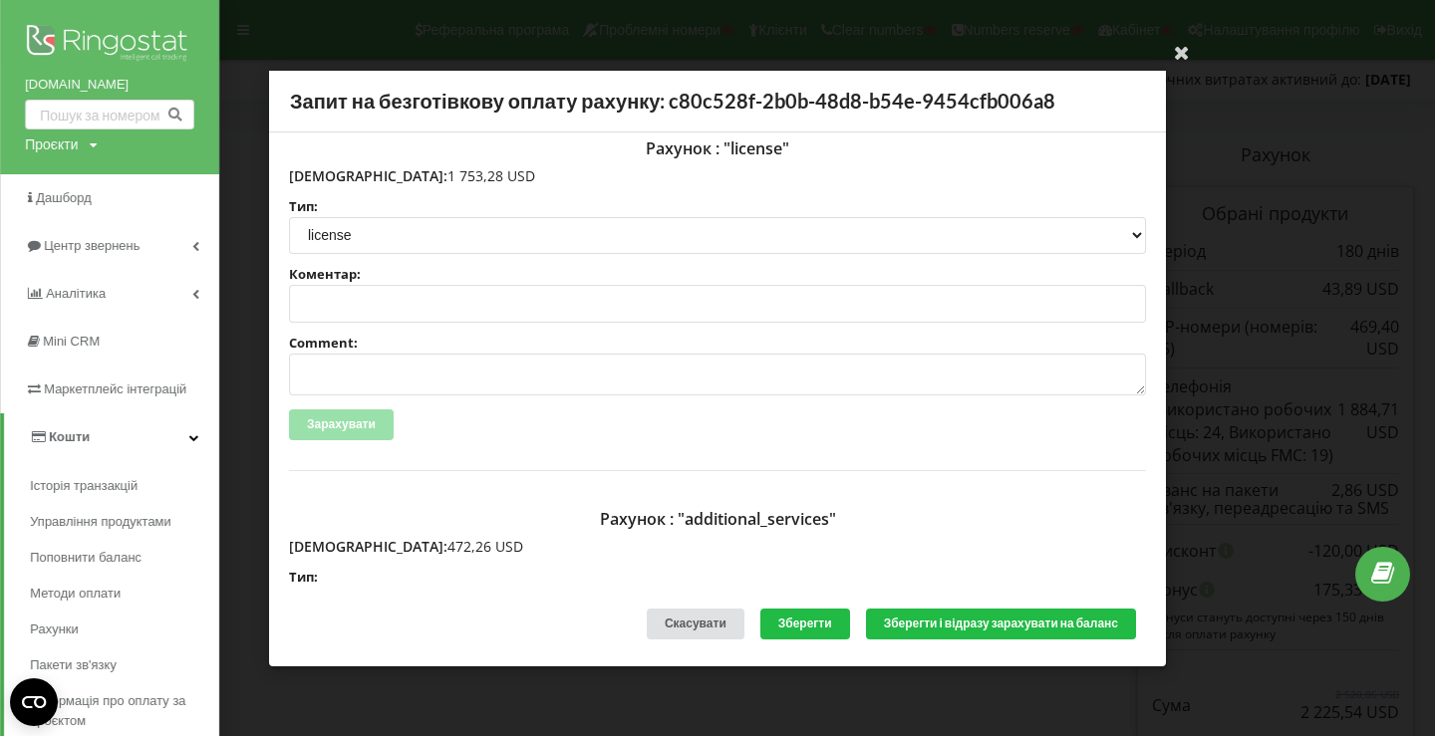
scroll to position [24, 0]
drag, startPoint x: 334, startPoint y: 563, endPoint x: 442, endPoint y: 544, distance: 110.3
click at [442, 544] on p "Сума: 472,26 USD" at bounding box center [717, 545] width 857 height 20
copy p "472,26 USD"
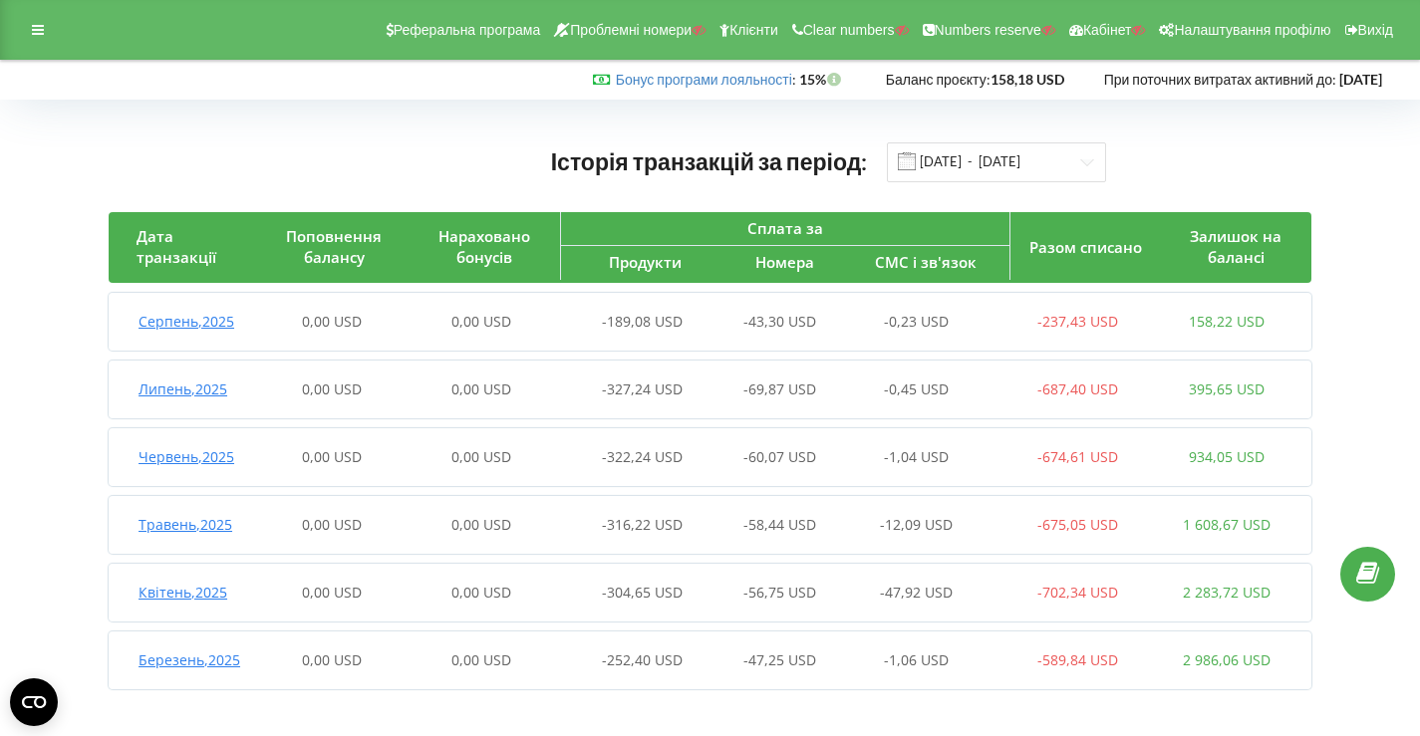
scroll to position [5, 0]
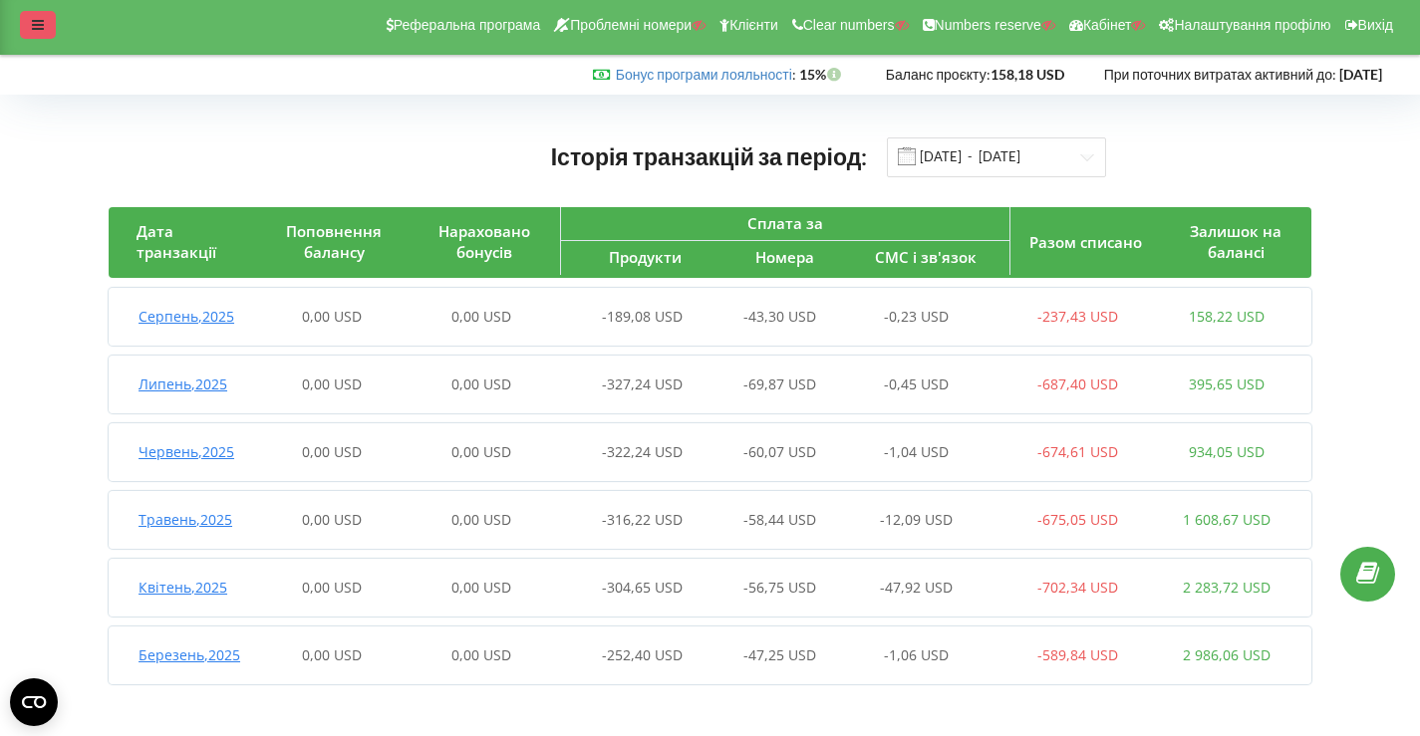
click at [50, 26] on div at bounding box center [38, 25] width 36 height 28
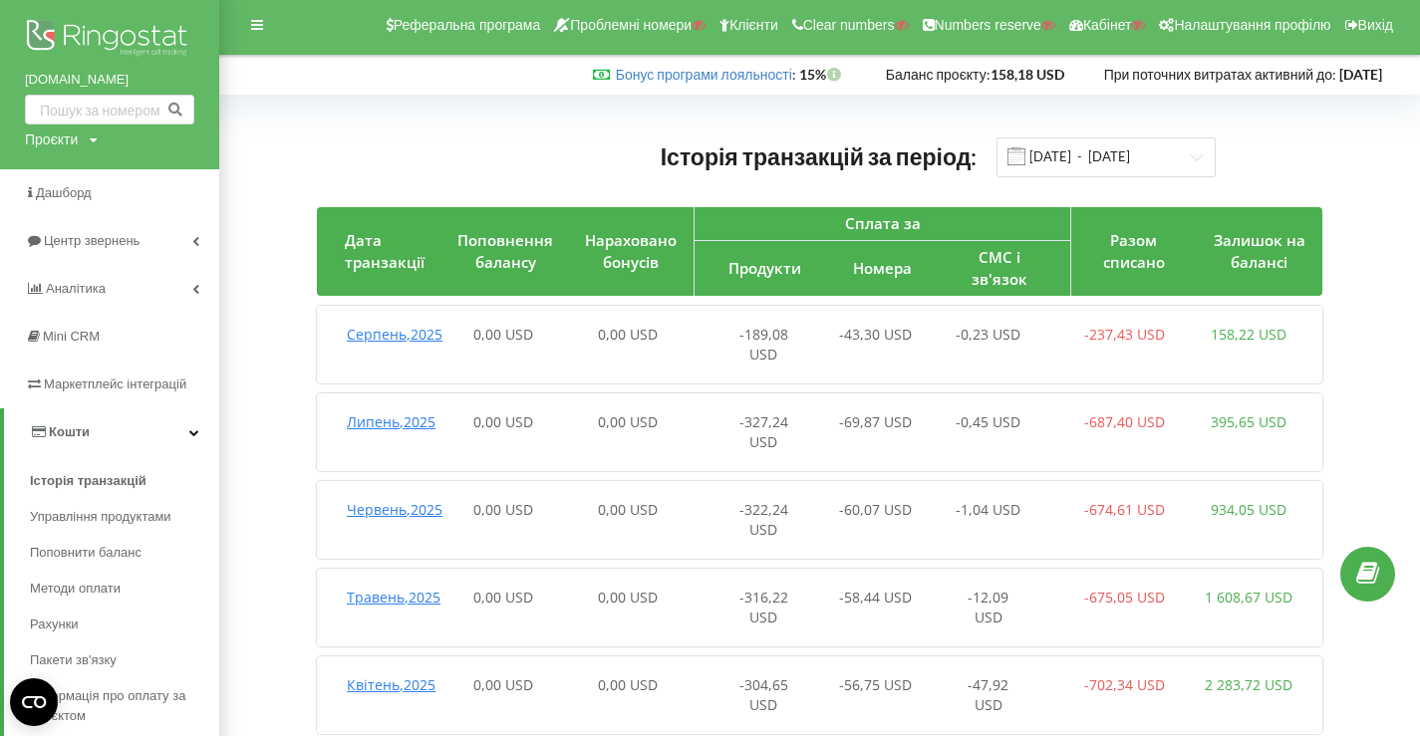
click at [67, 36] on img at bounding box center [109, 40] width 169 height 50
